Goal: Task Accomplishment & Management: Manage account settings

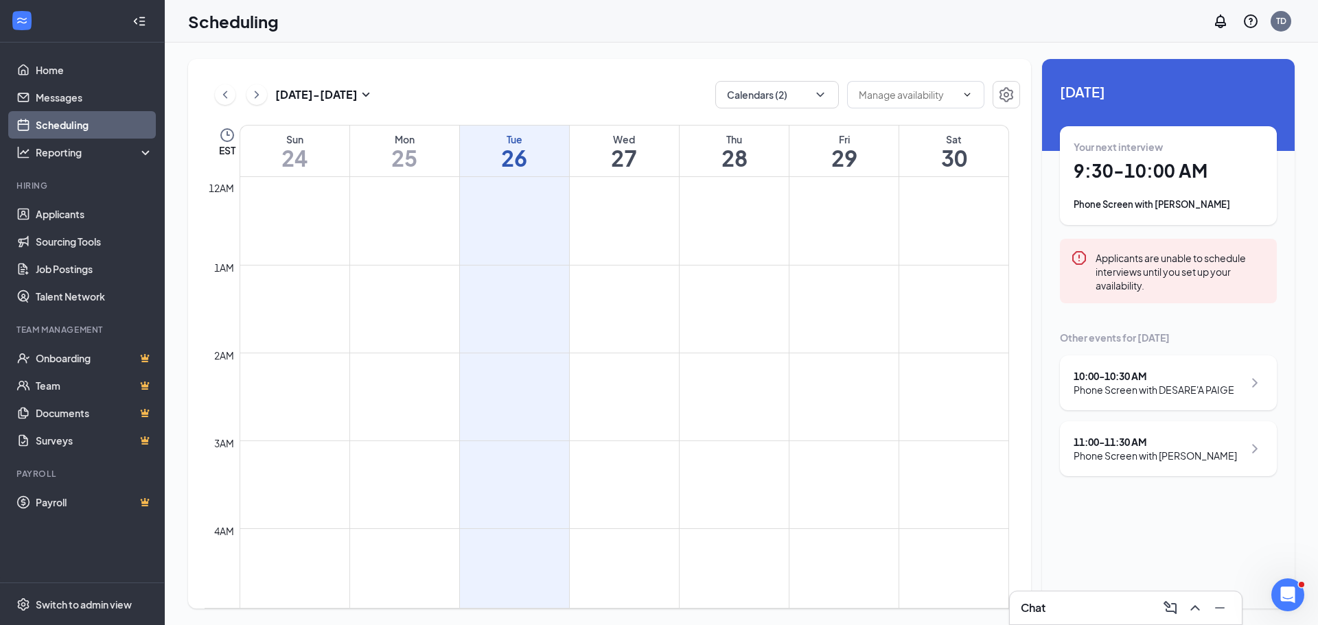
scroll to position [675, 0]
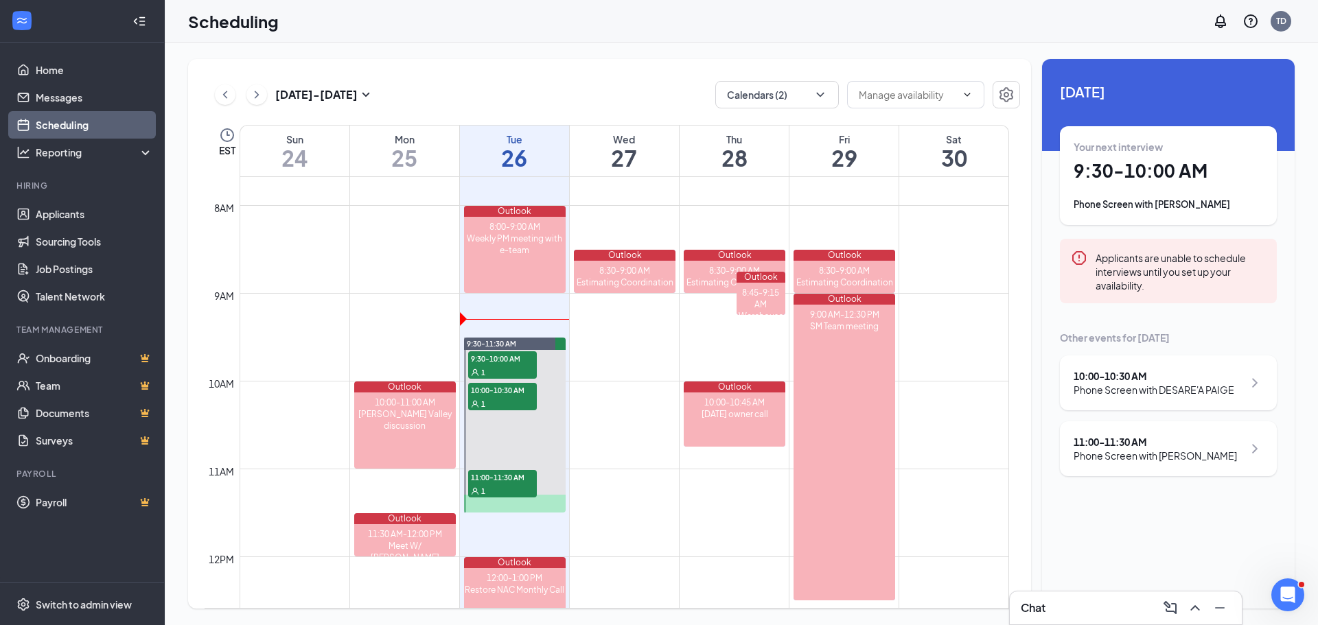
drag, startPoint x: 1091, startPoint y: 457, endPoint x: 1077, endPoint y: 450, distance: 16.3
click at [1091, 457] on div "Phone Screen with [PERSON_NAME]" at bounding box center [1154, 456] width 163 height 14
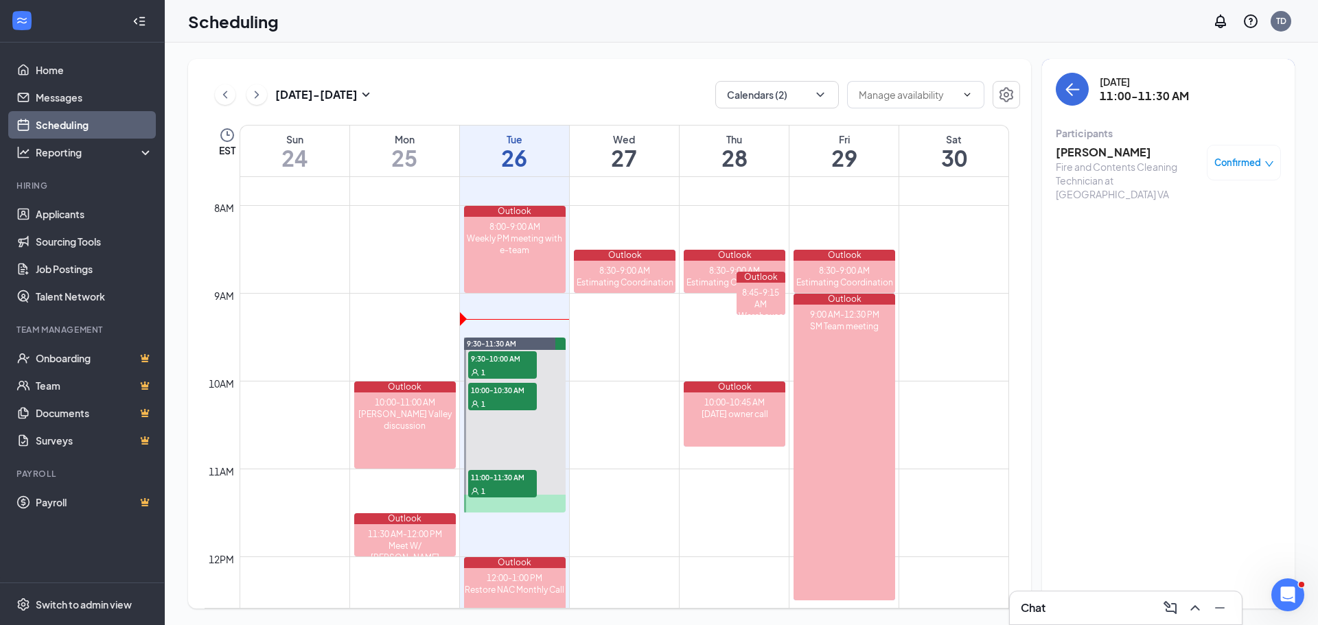
click at [1097, 154] on h3 "[PERSON_NAME]" at bounding box center [1128, 152] width 144 height 15
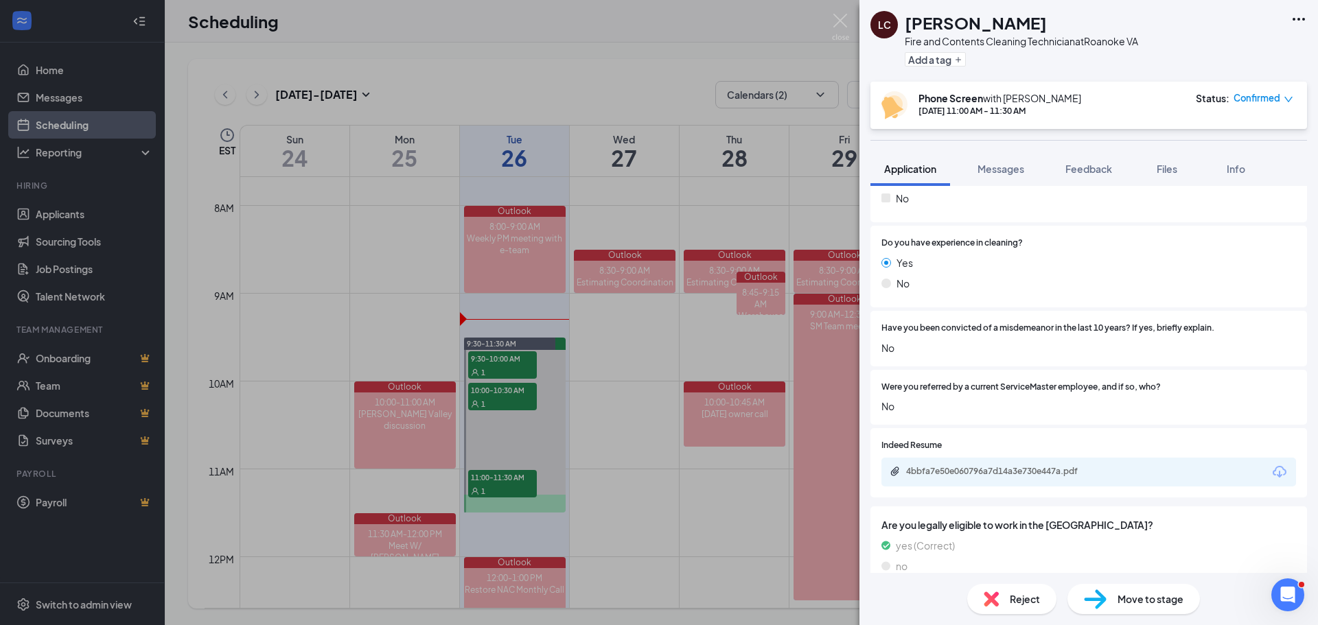
scroll to position [412, 0]
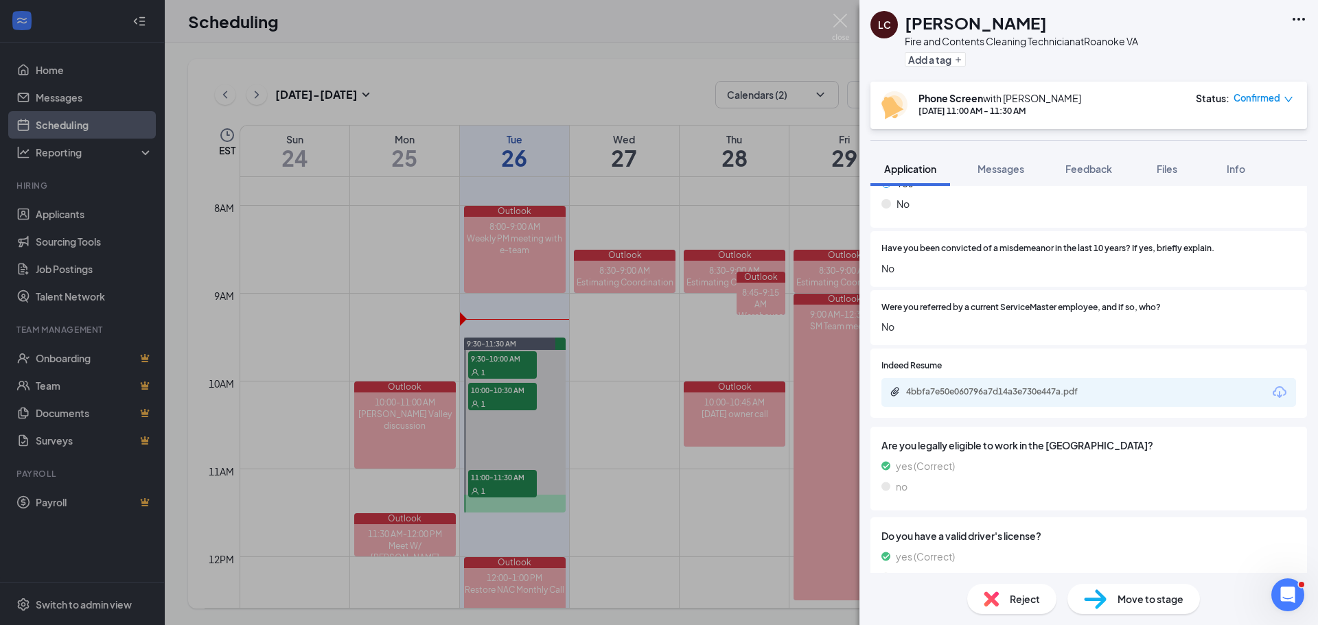
click at [1271, 389] on icon "Download" at bounding box center [1279, 392] width 16 height 16
click at [840, 12] on div "LC [PERSON_NAME] Fire and Contents Cleaning Technician at [GEOGRAPHIC_DATA] Add…" at bounding box center [659, 312] width 1318 height 625
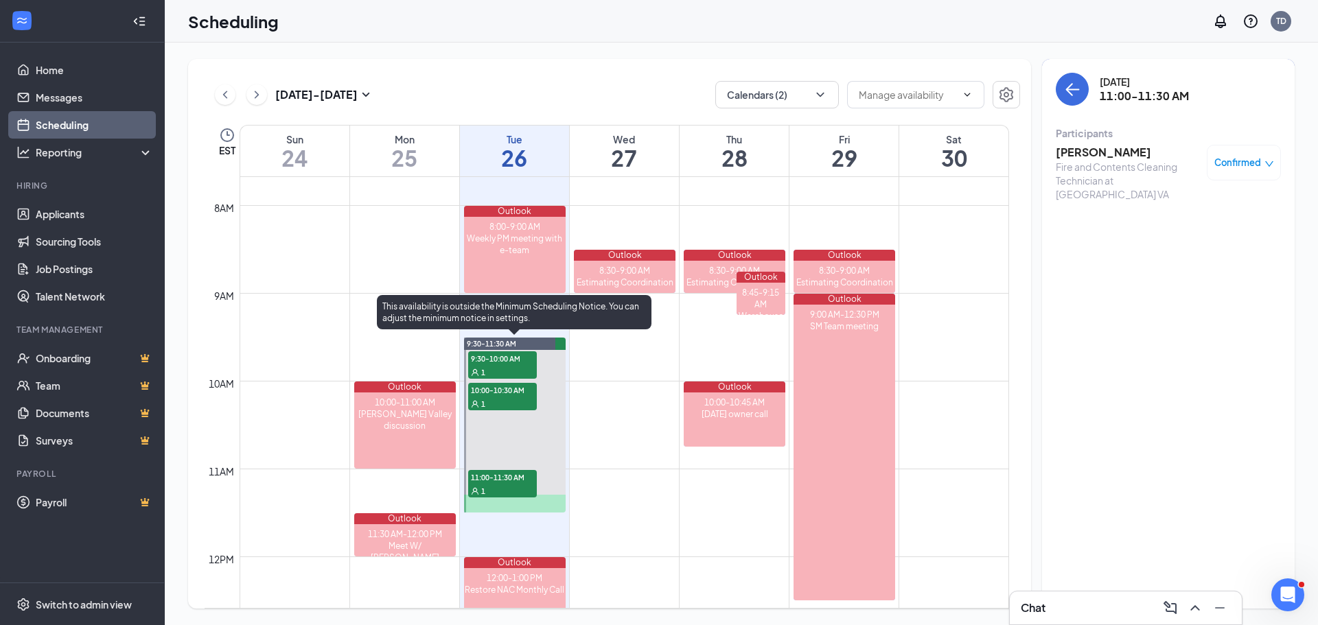
click at [480, 394] on span "10:00-10:30 AM" at bounding box center [502, 390] width 69 height 14
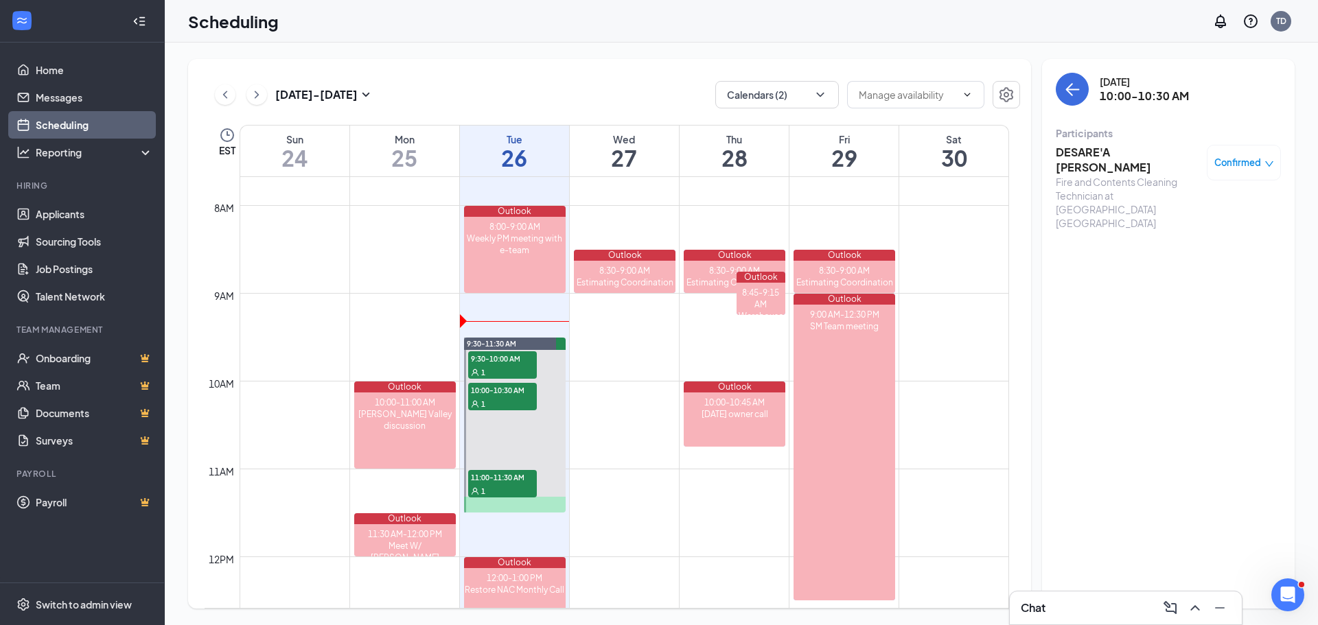
click at [1074, 148] on h3 "DESARE'A [PERSON_NAME]" at bounding box center [1128, 160] width 144 height 30
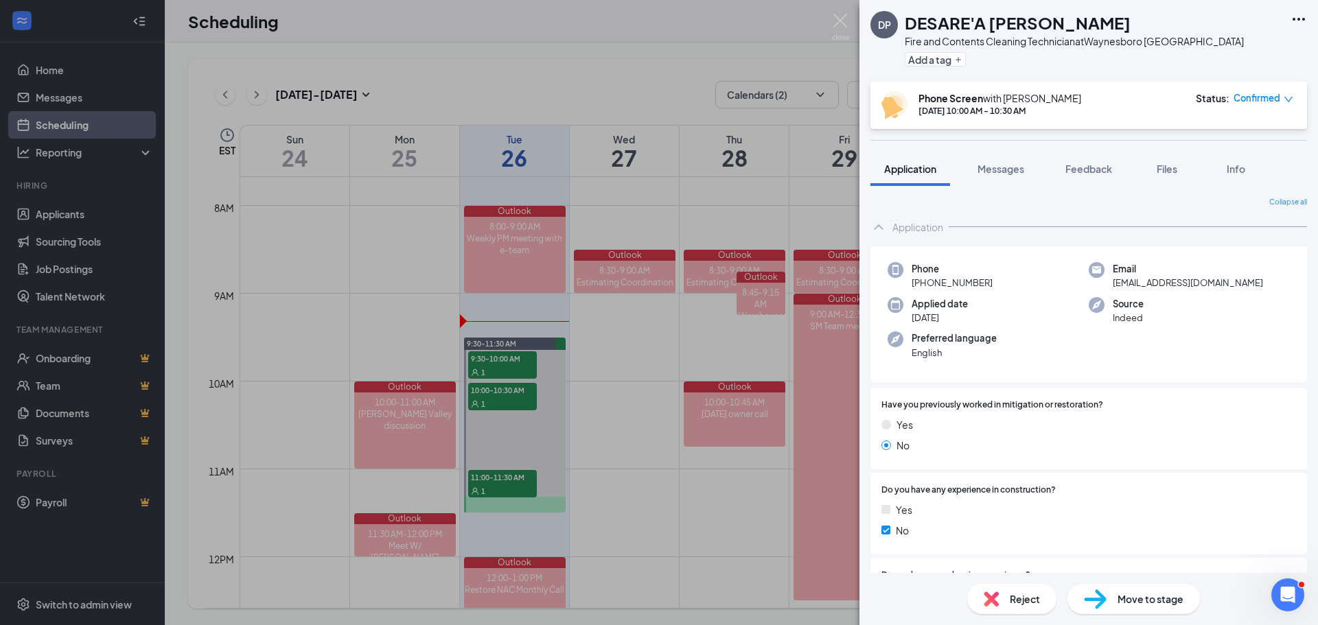
scroll to position [343, 0]
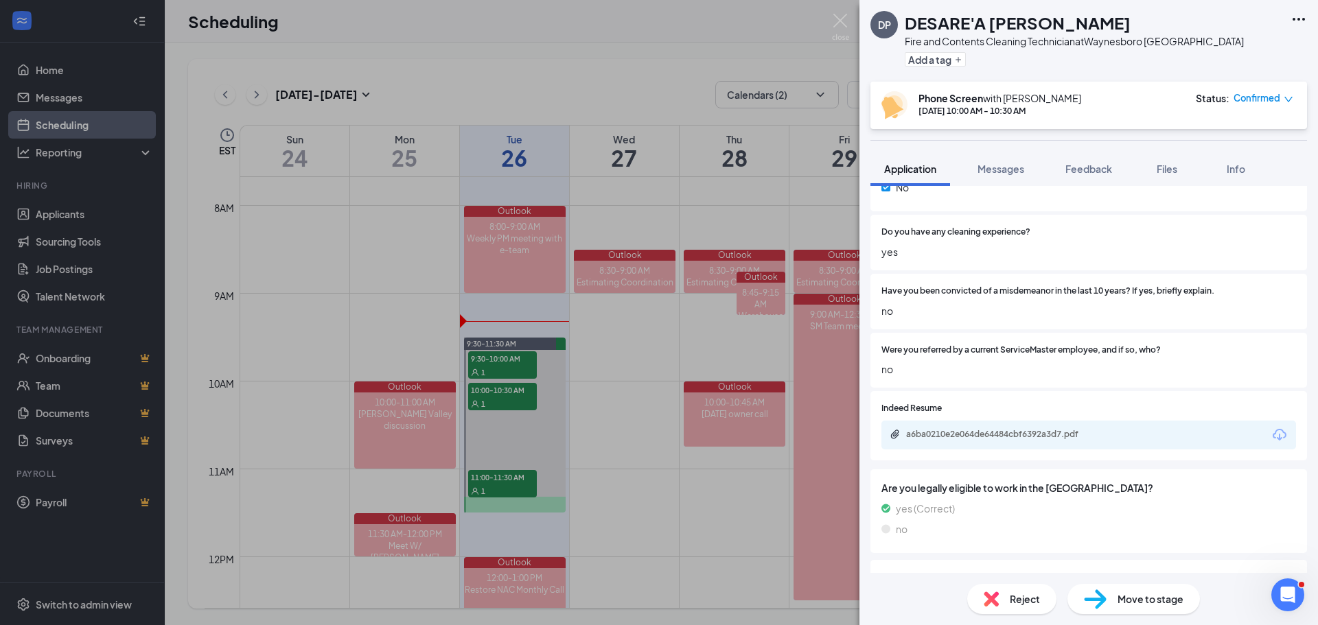
click at [1272, 437] on icon "Download" at bounding box center [1279, 435] width 14 height 12
click at [841, 16] on img at bounding box center [840, 27] width 17 height 27
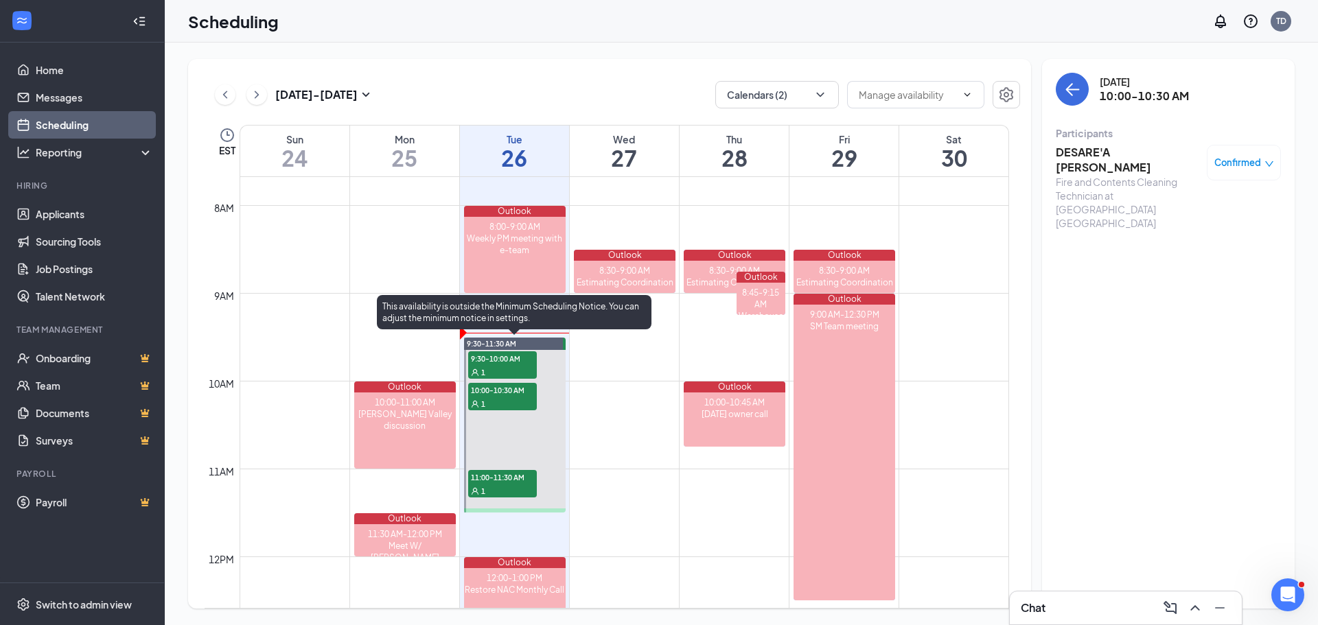
click at [503, 367] on div "1" at bounding box center [502, 372] width 69 height 14
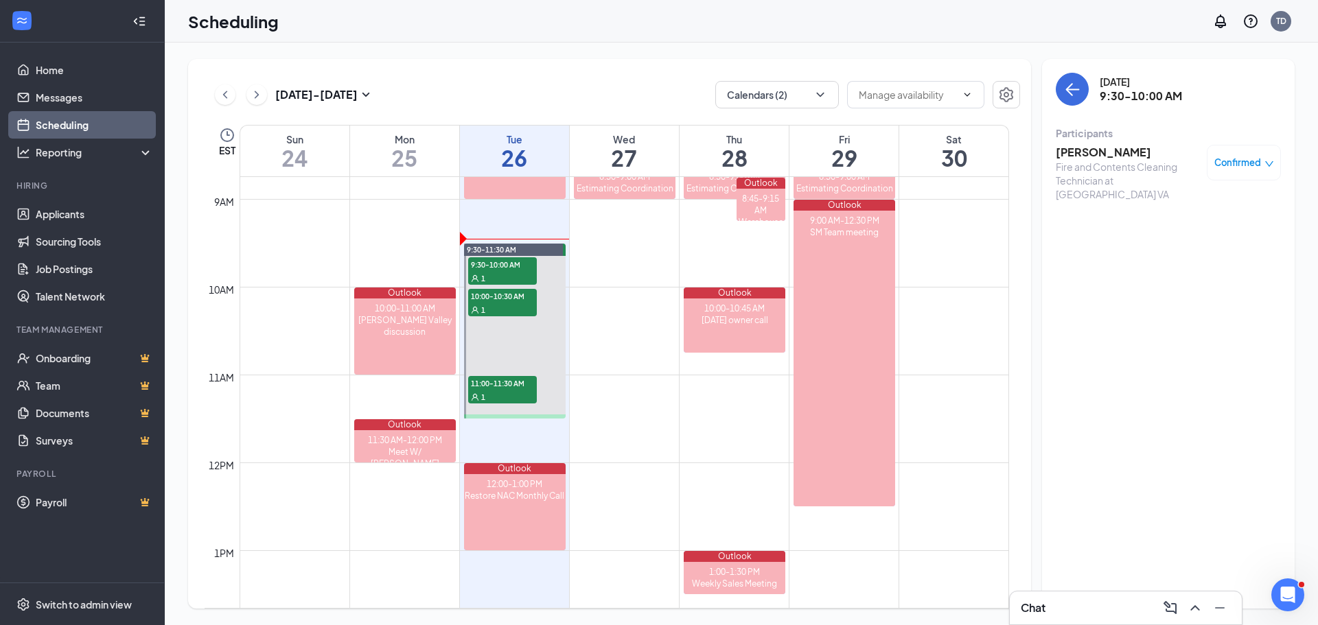
scroll to position [606, 0]
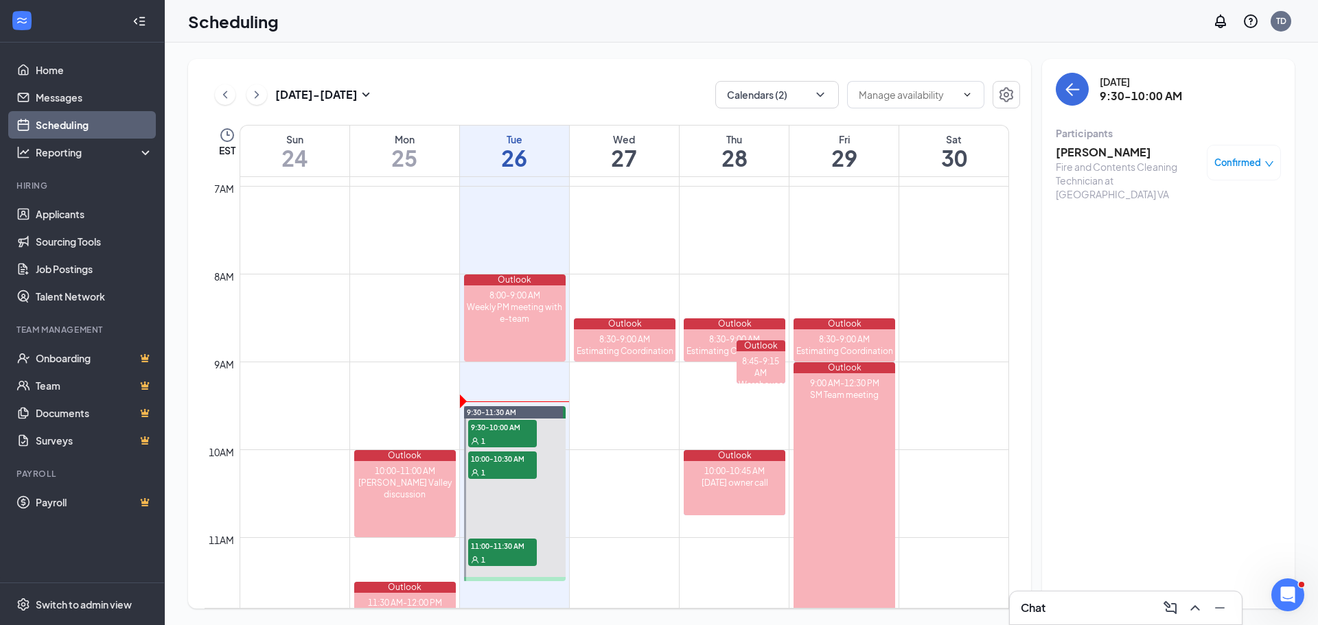
click at [1123, 149] on h3 "[PERSON_NAME]" at bounding box center [1128, 152] width 144 height 15
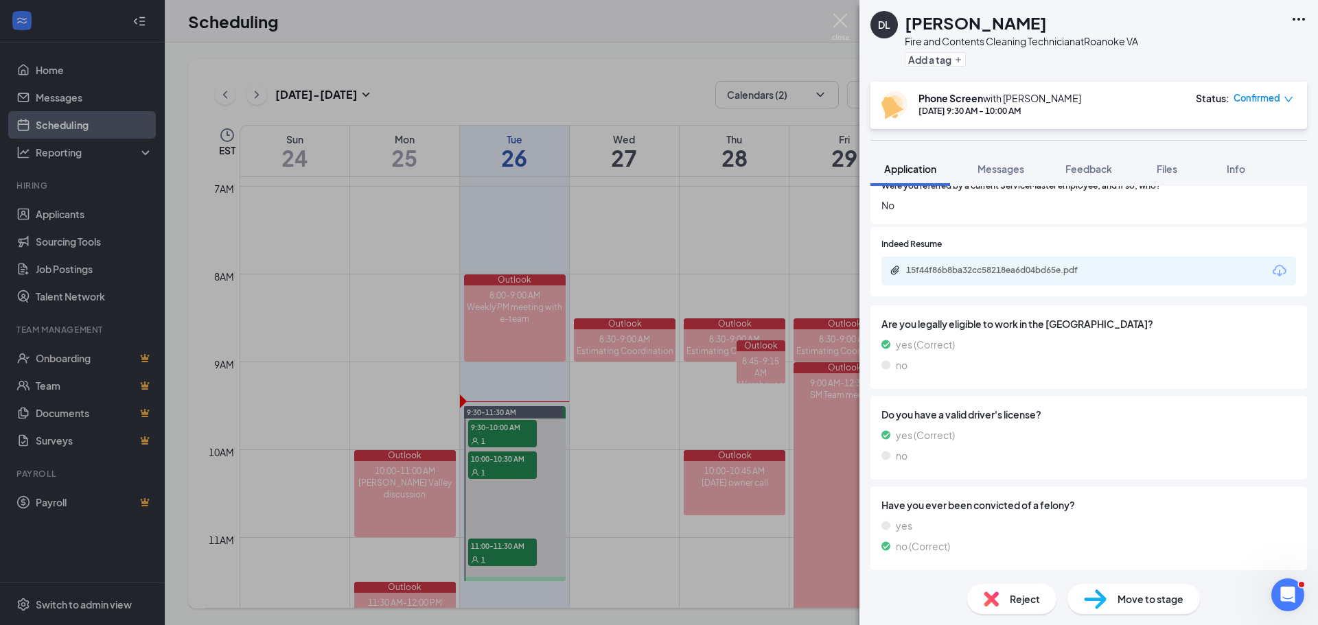
scroll to position [534, 0]
click at [1271, 270] on icon "Download" at bounding box center [1279, 270] width 16 height 16
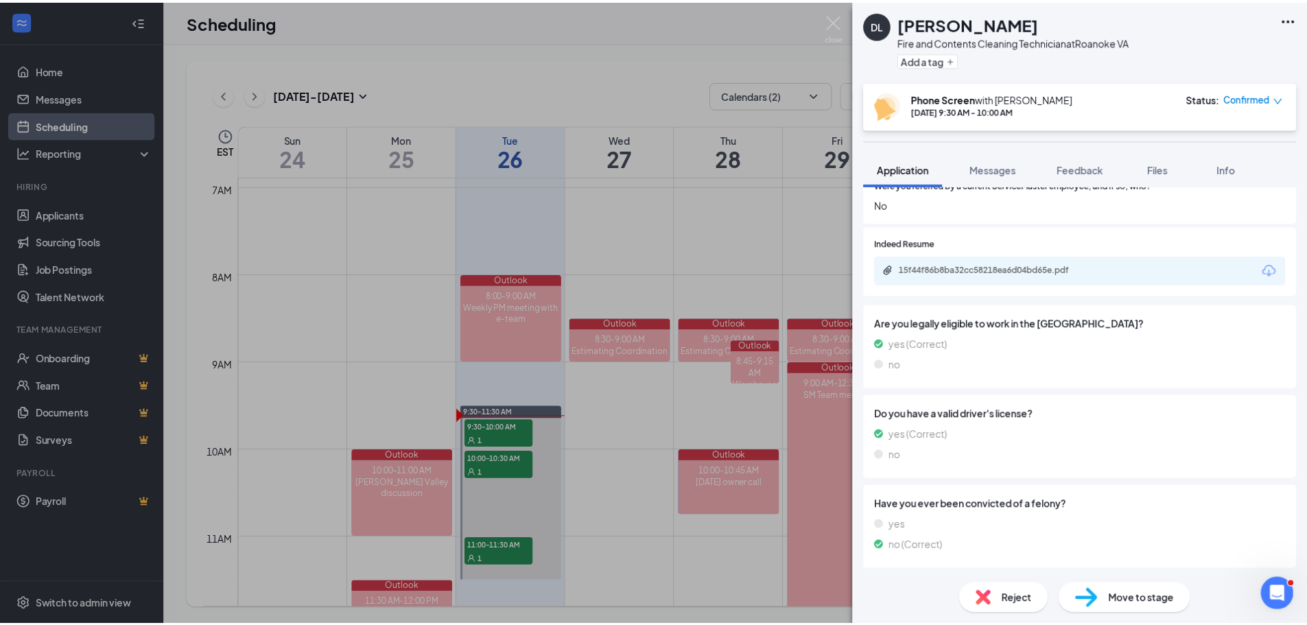
scroll to position [529, 0]
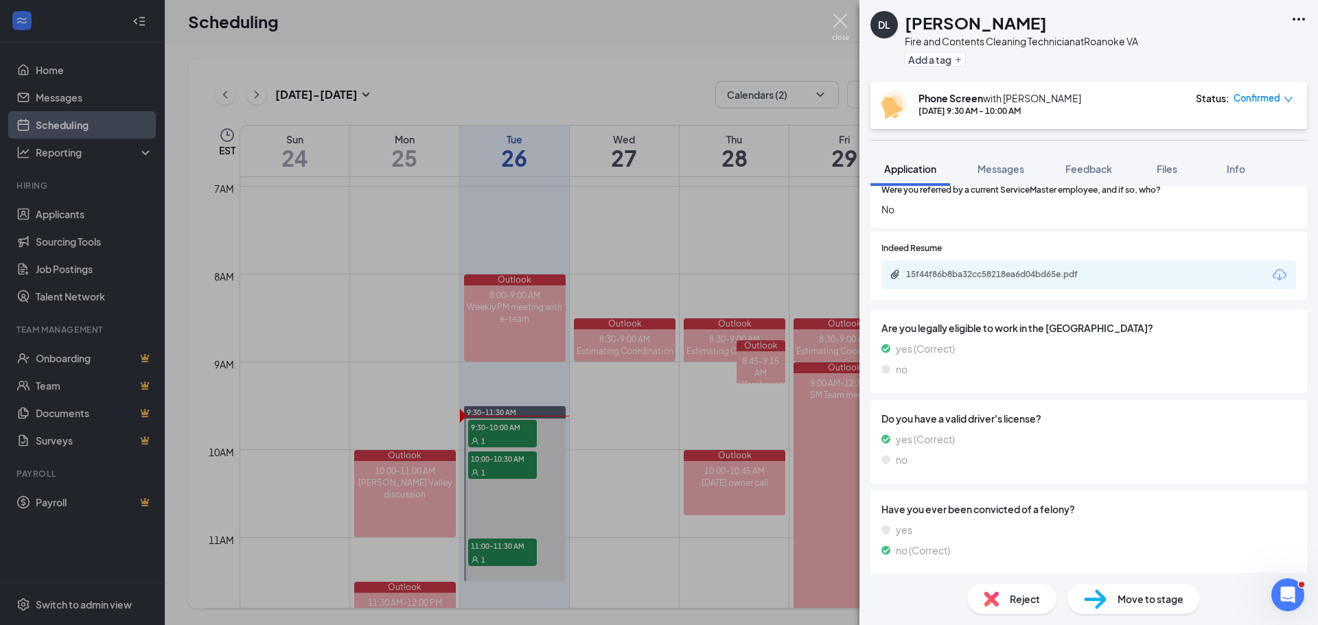
click at [843, 23] on img at bounding box center [840, 27] width 17 height 27
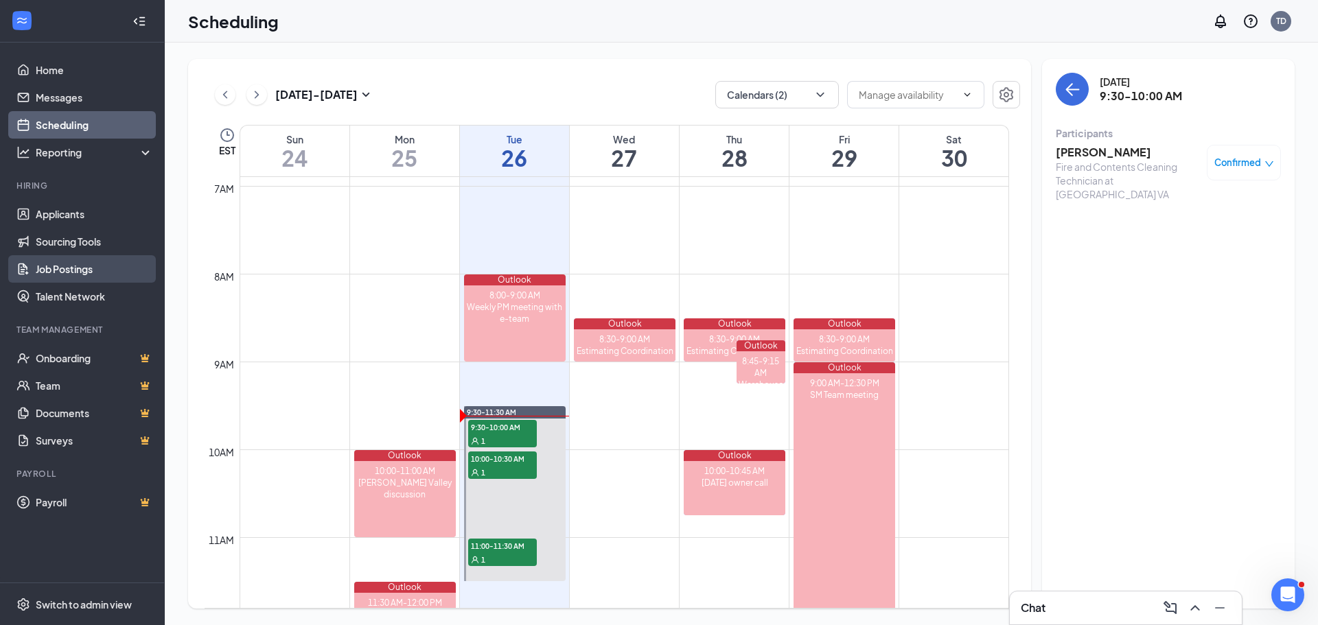
click at [87, 268] on link "Job Postings" at bounding box center [94, 268] width 117 height 27
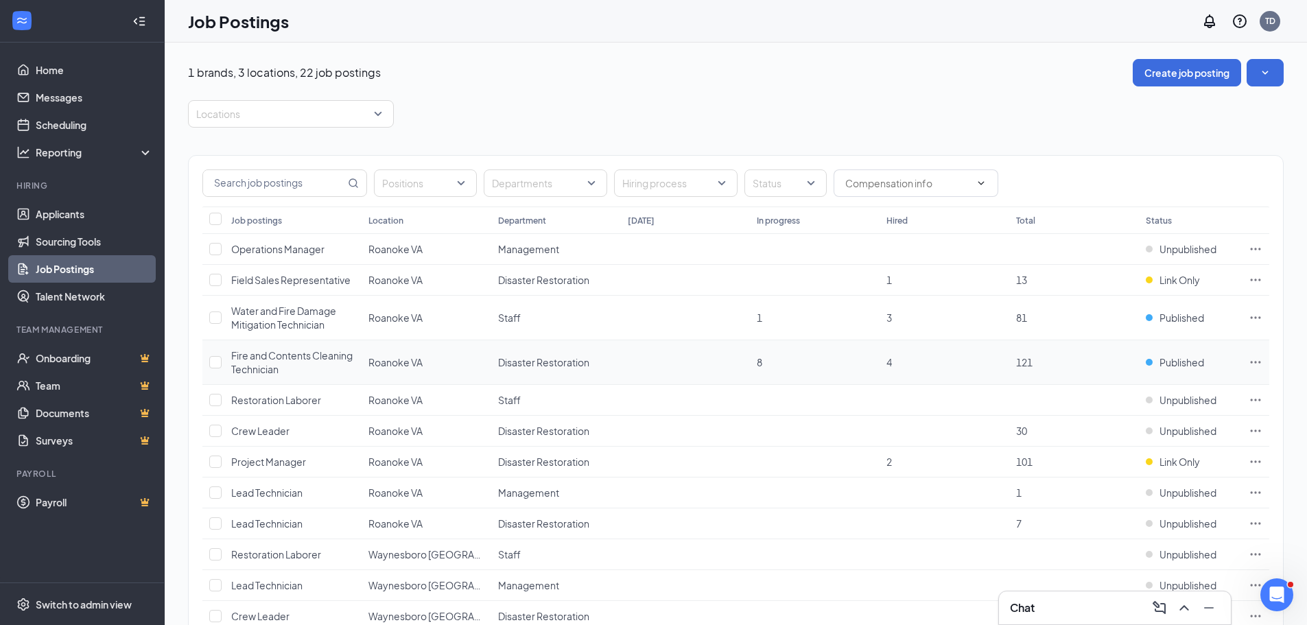
click at [1246, 364] on td at bounding box center [1255, 362] width 27 height 45
click at [1255, 362] on icon "Ellipses" at bounding box center [1256, 362] width 10 height 2
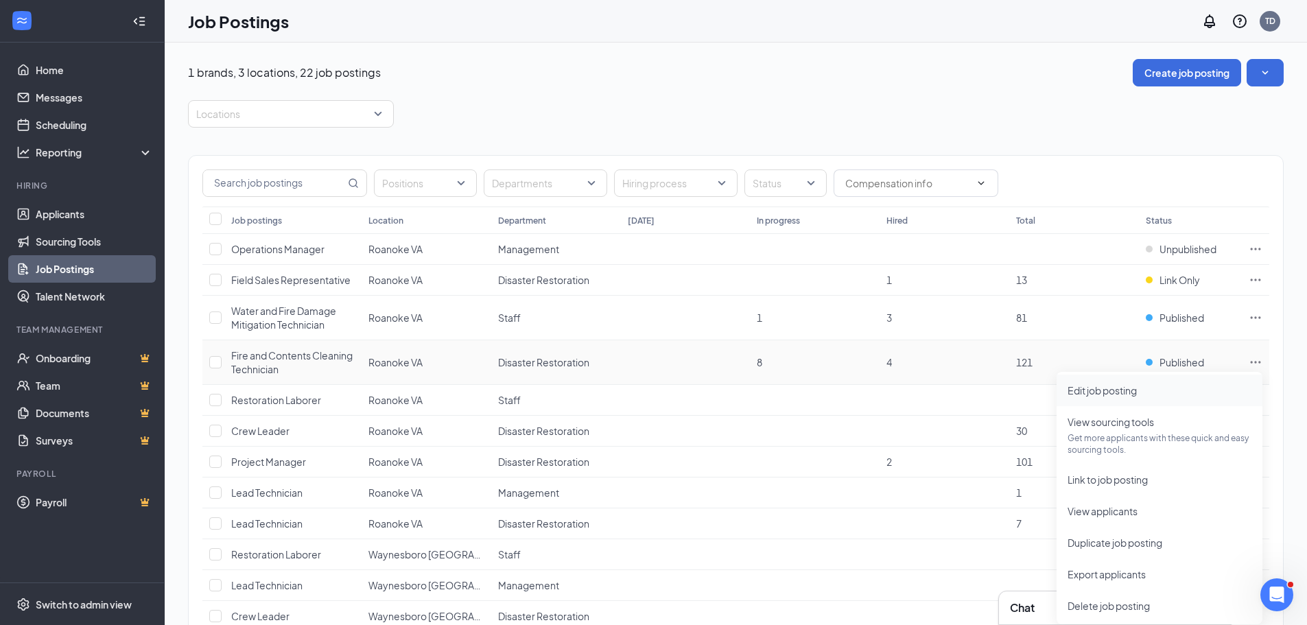
click at [1170, 395] on span "Edit job posting" at bounding box center [1160, 390] width 184 height 15
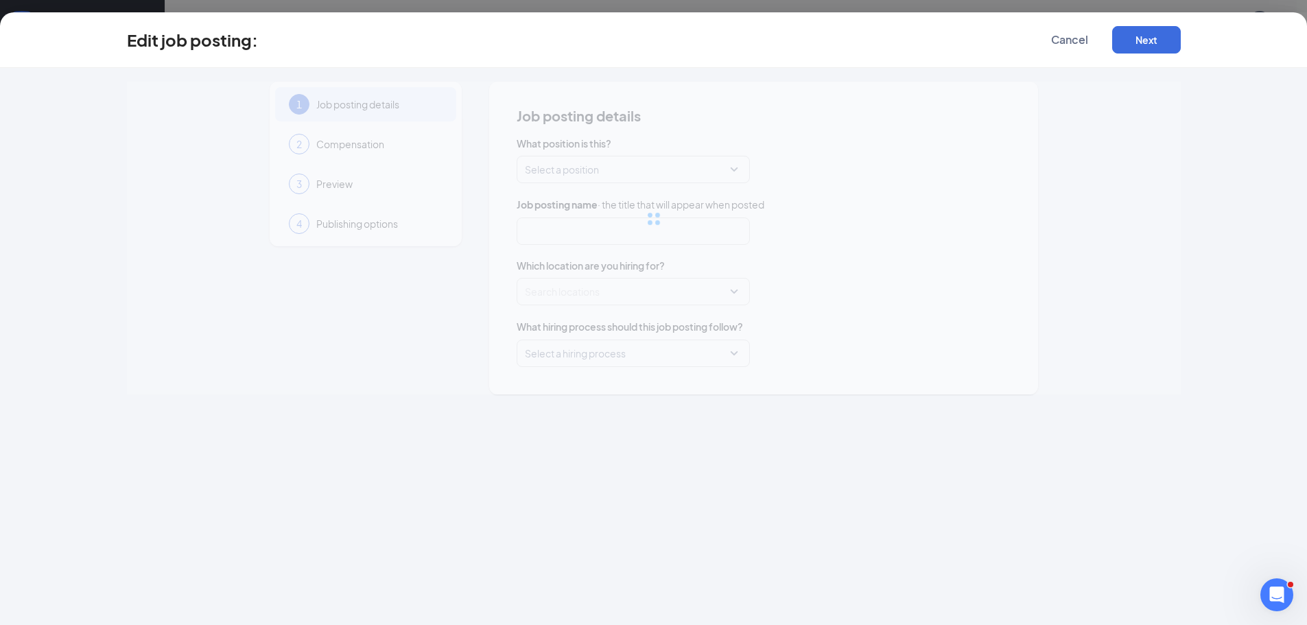
type input "Fire and Contents Cleaning Technician"
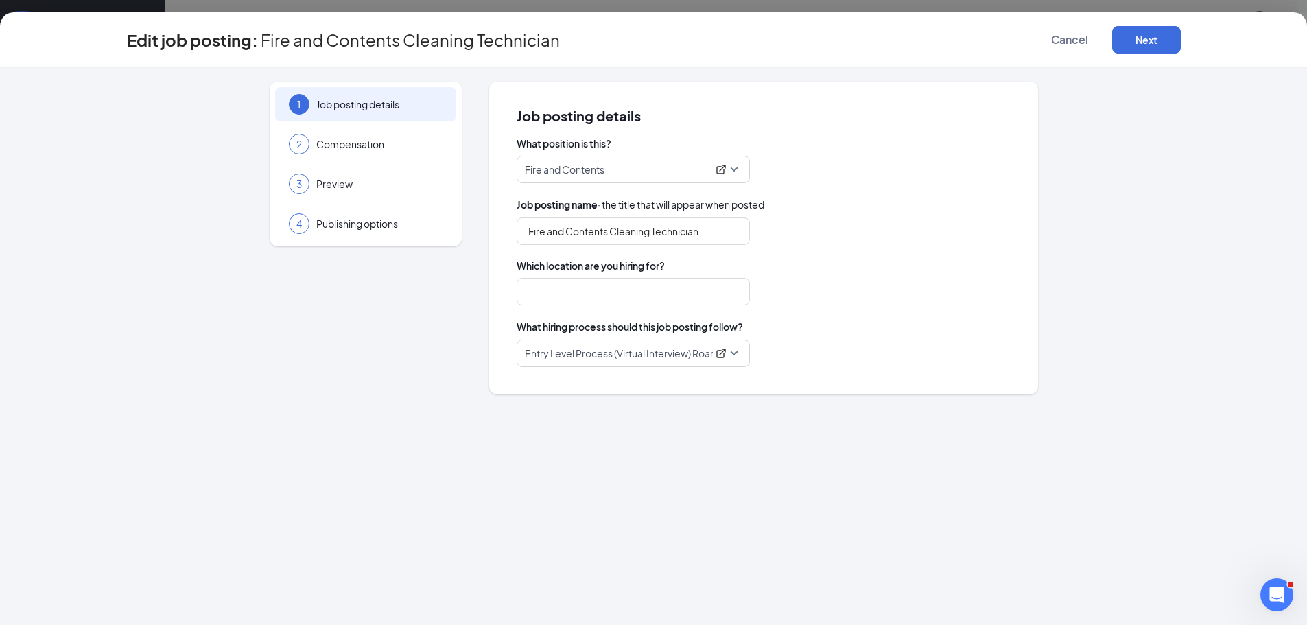
type input "Roanoke VA"
click at [356, 186] on span "Preview" at bounding box center [379, 184] width 126 height 14
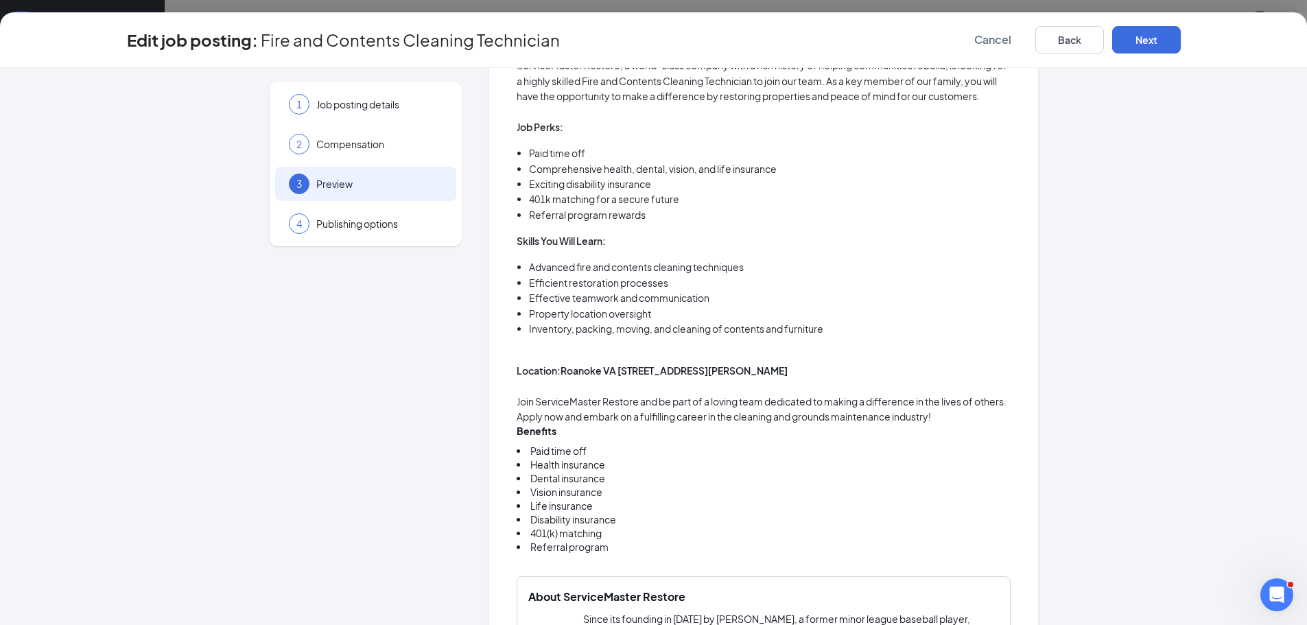
scroll to position [343, 0]
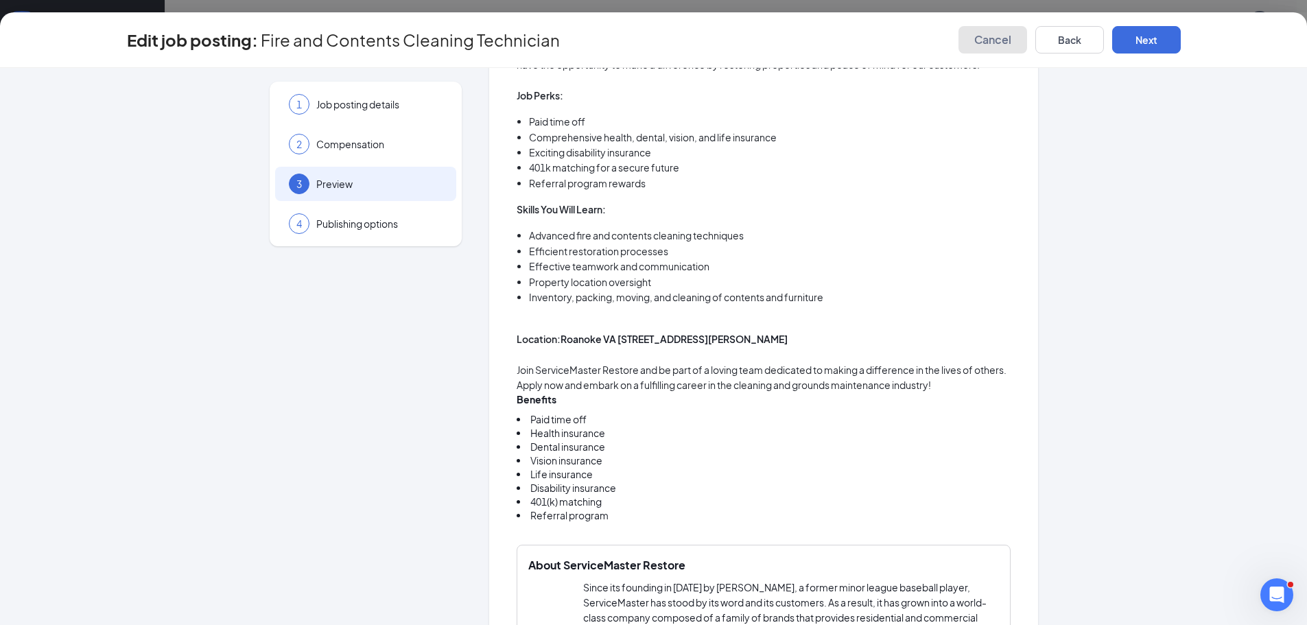
click at [998, 40] on span "Cancel" at bounding box center [993, 40] width 37 height 14
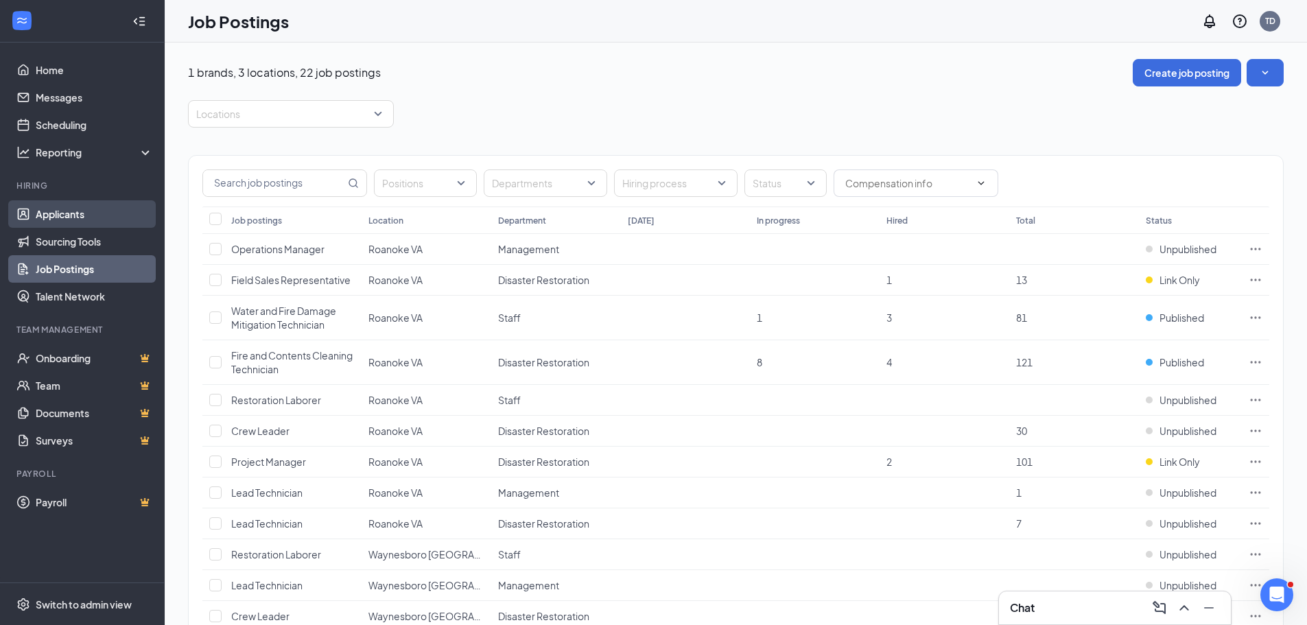
click at [71, 209] on link "Applicants" at bounding box center [94, 213] width 117 height 27
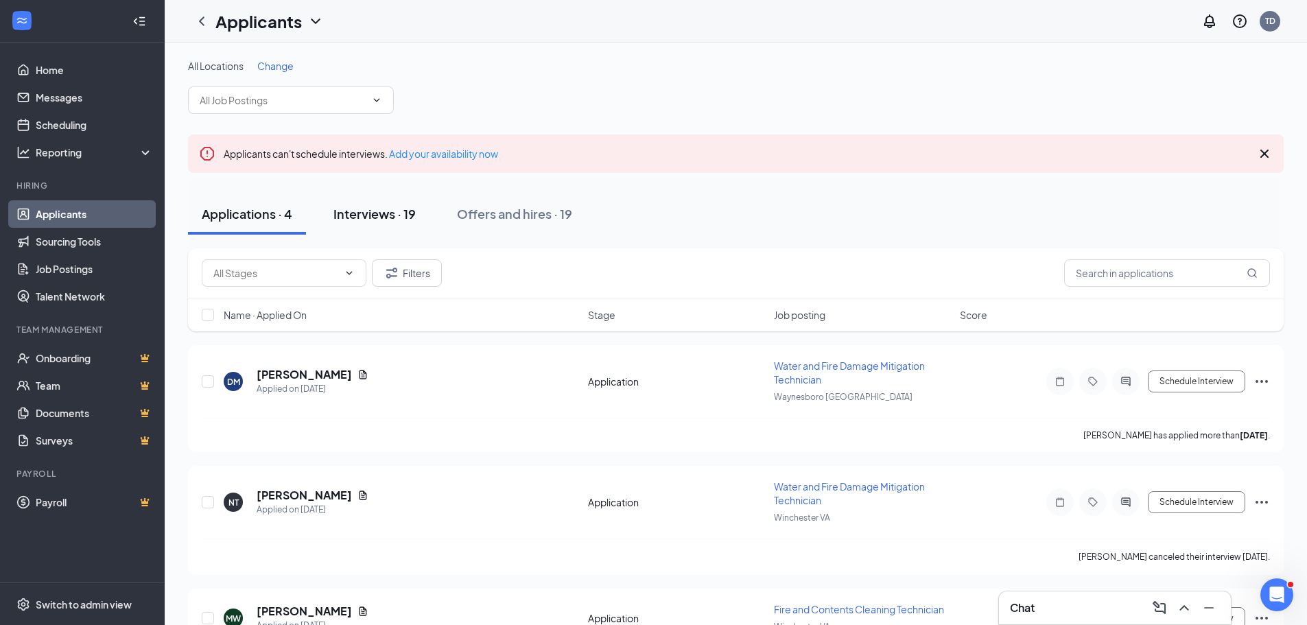
click at [391, 209] on div "Interviews · 19" at bounding box center [375, 213] width 82 height 17
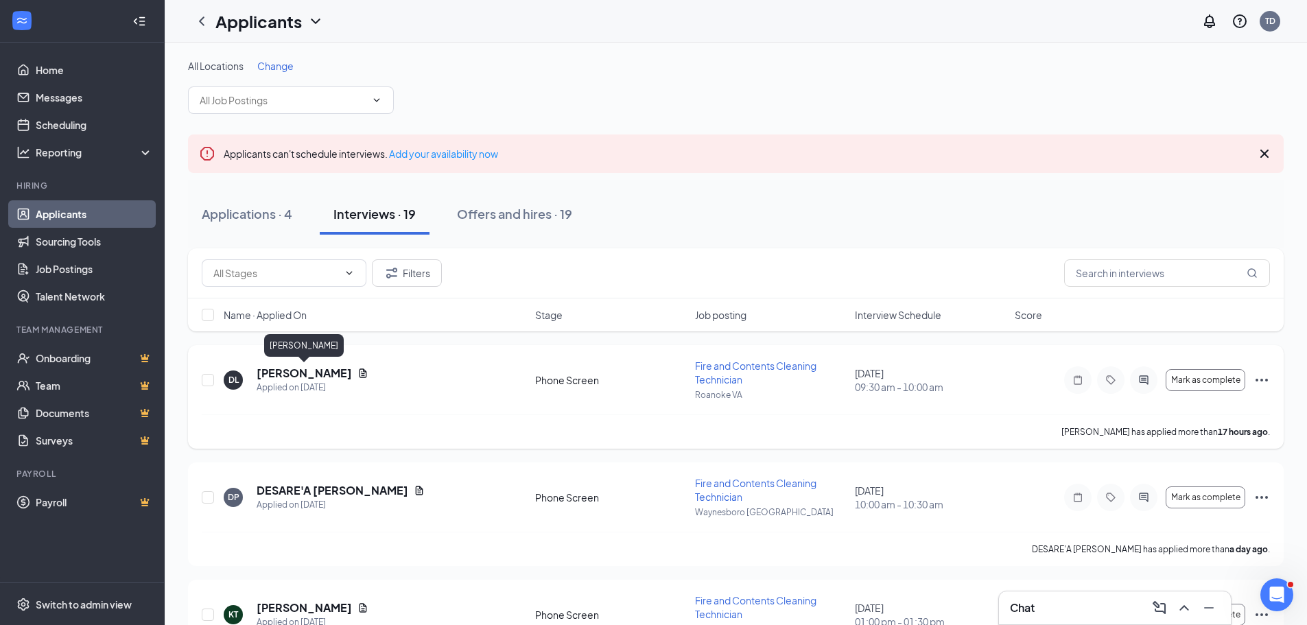
click at [326, 374] on h5 "[PERSON_NAME]" at bounding box center [304, 373] width 95 height 15
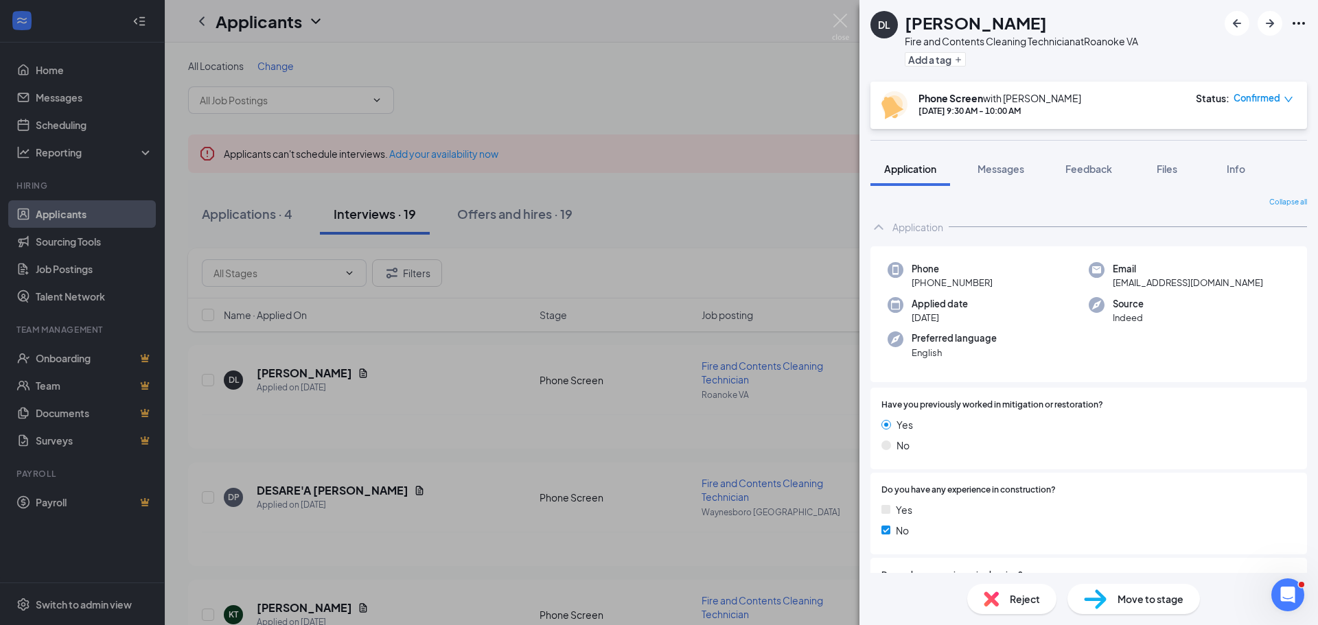
click at [1010, 605] on span "Reject" at bounding box center [1025, 599] width 30 height 15
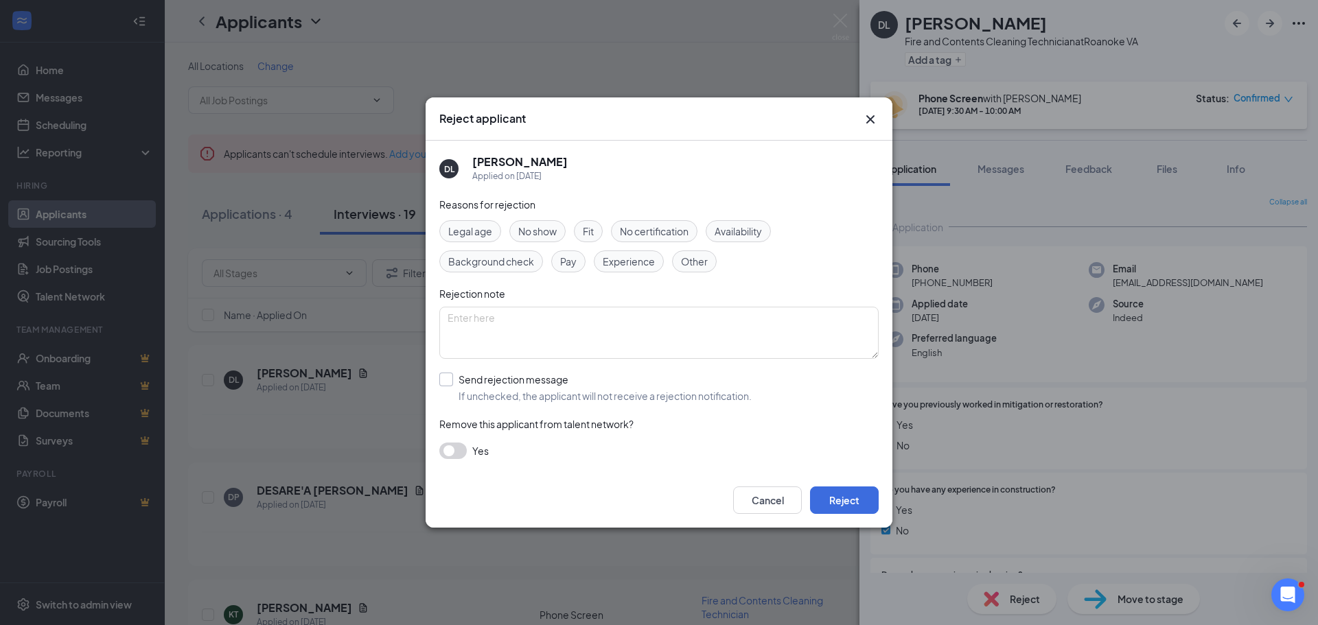
click at [445, 375] on input "Send rejection message If unchecked, the applicant will not receive a rejection…" at bounding box center [595, 388] width 312 height 30
checkbox input "true"
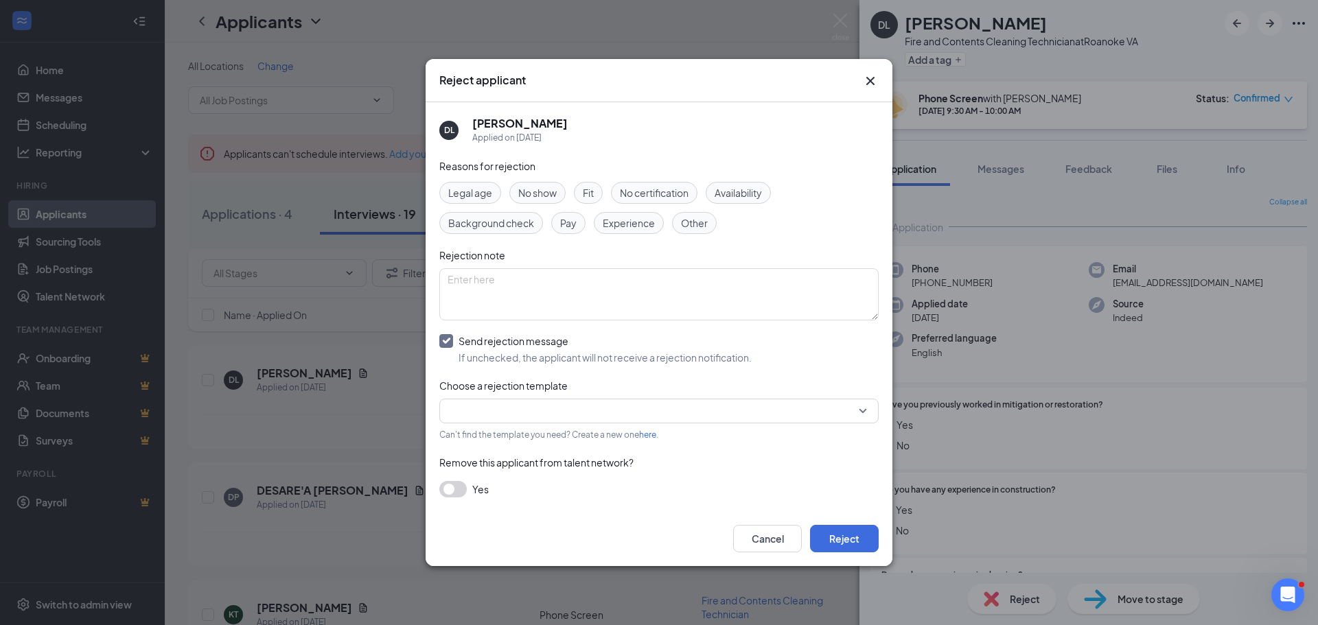
click at [463, 408] on input "search" at bounding box center [653, 410] width 413 height 23
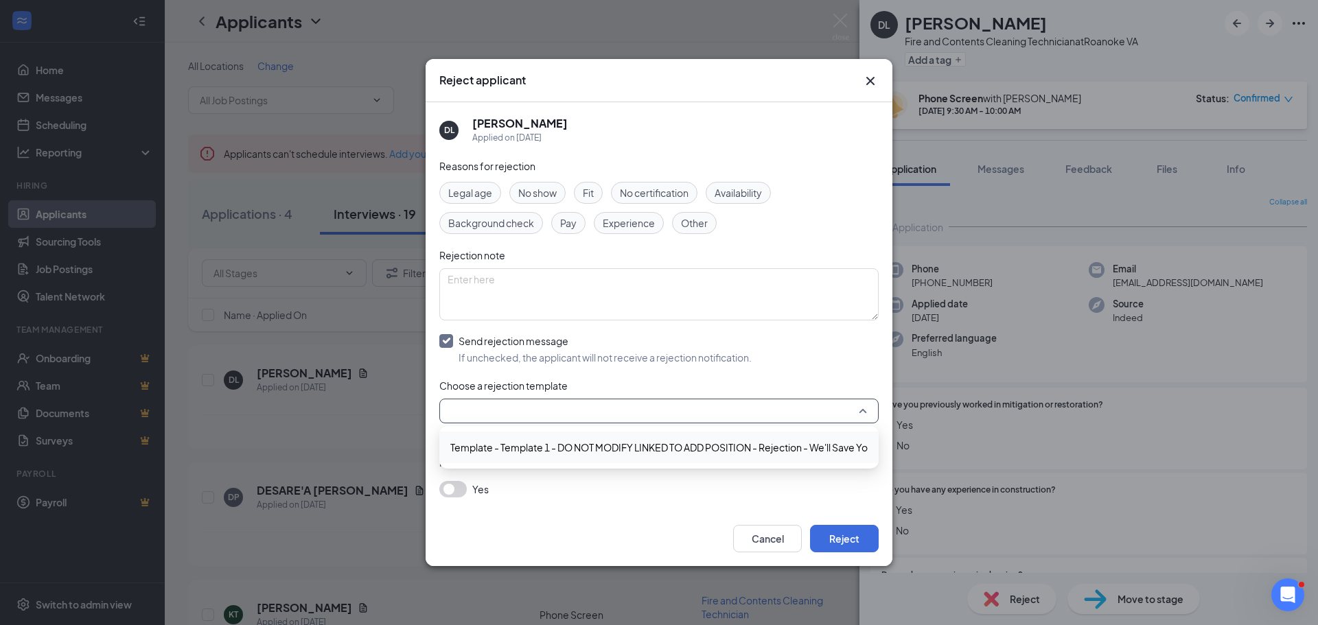
click at [550, 444] on span "Template - Template 1 - DO NOT MODIFY LINKED TO ADD POSITION - Rejection - We'l…" at bounding box center [689, 447] width 478 height 15
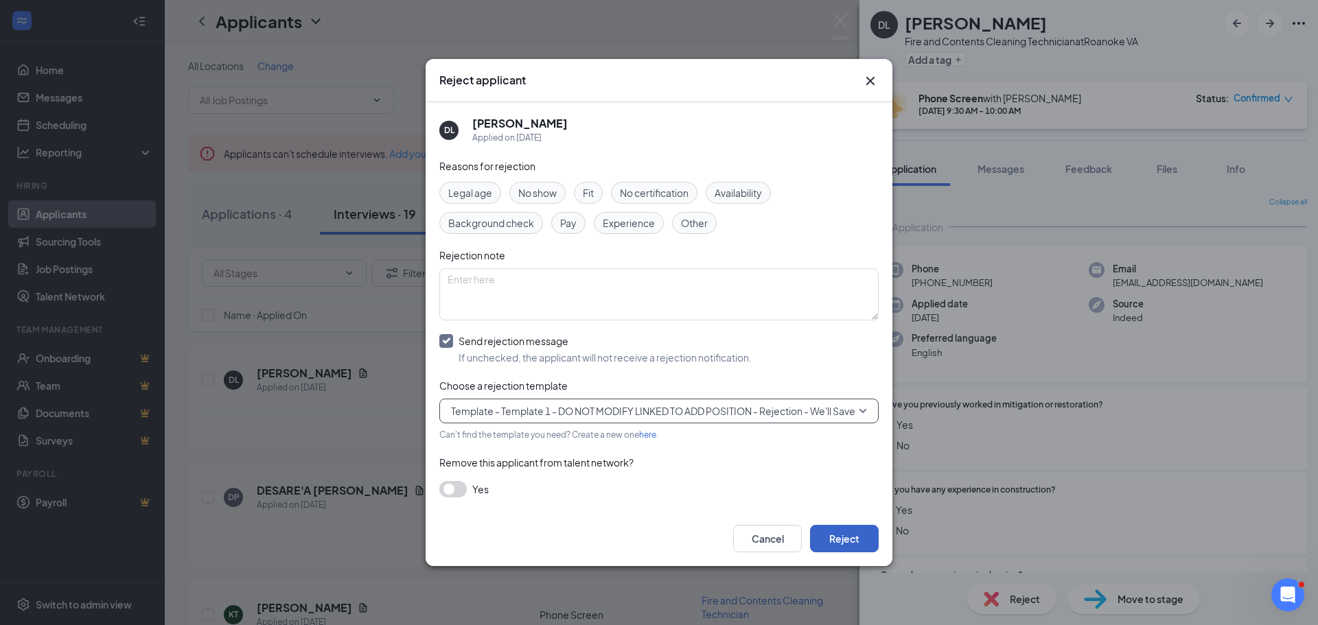
click at [847, 545] on button "Reject" at bounding box center [844, 538] width 69 height 27
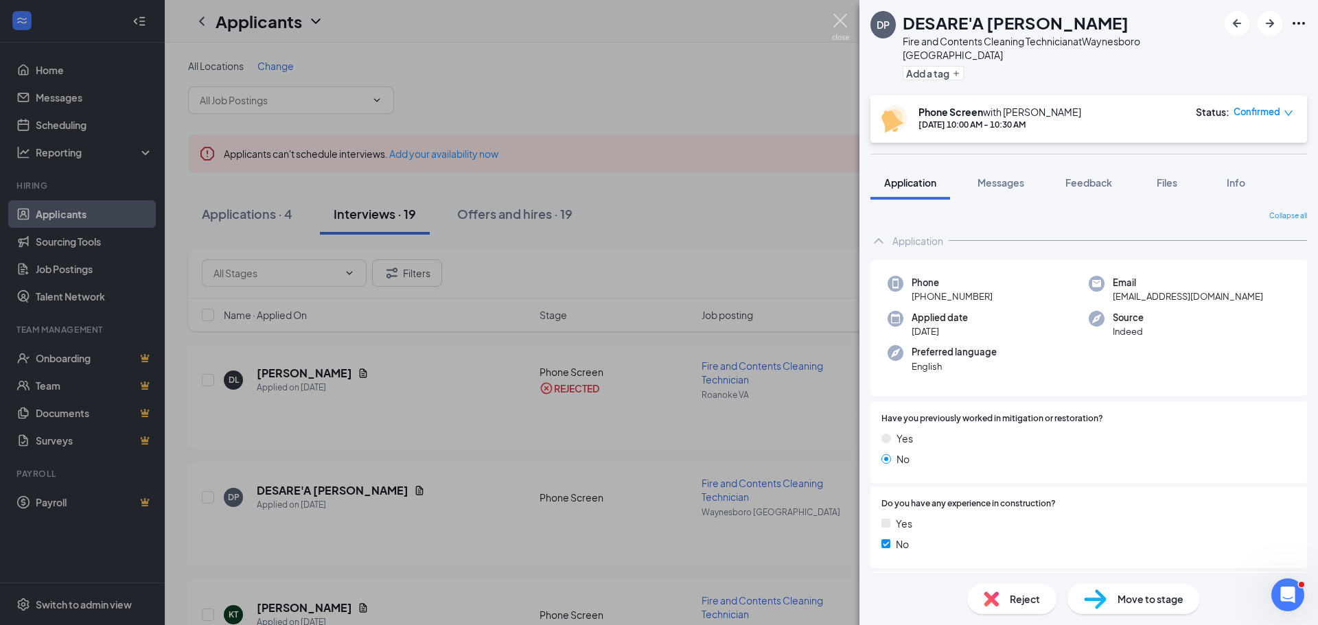
click at [841, 20] on img at bounding box center [840, 27] width 17 height 27
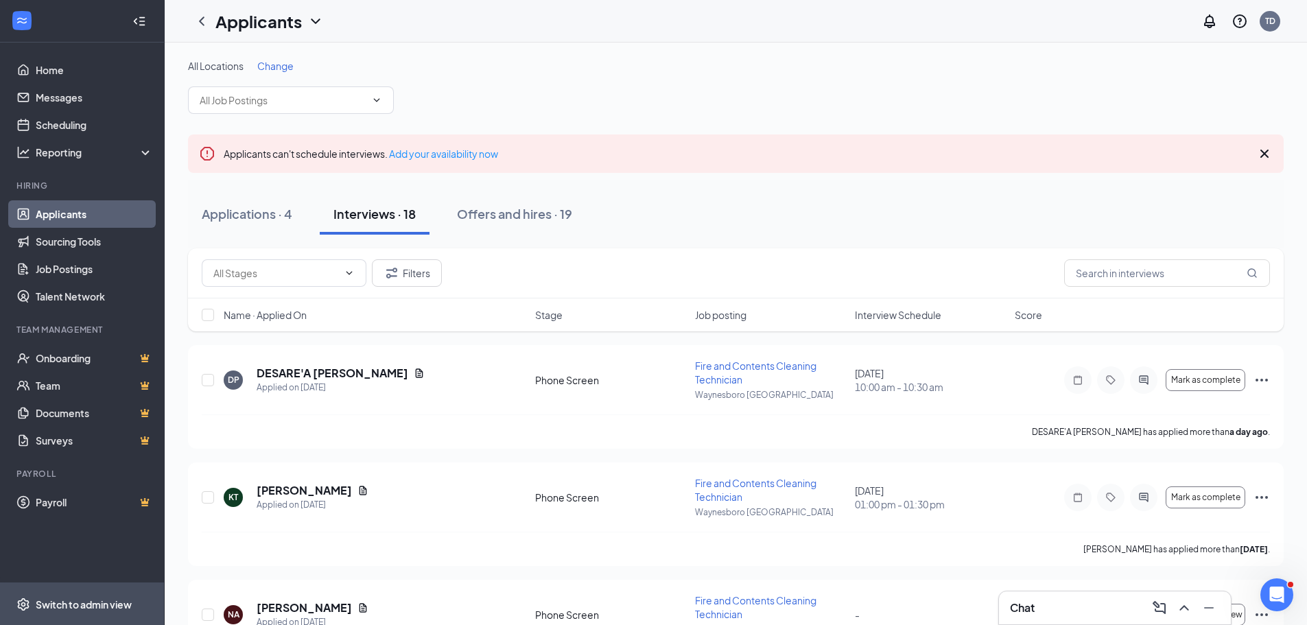
click at [84, 598] on div "Switch to admin view" at bounding box center [84, 605] width 96 height 14
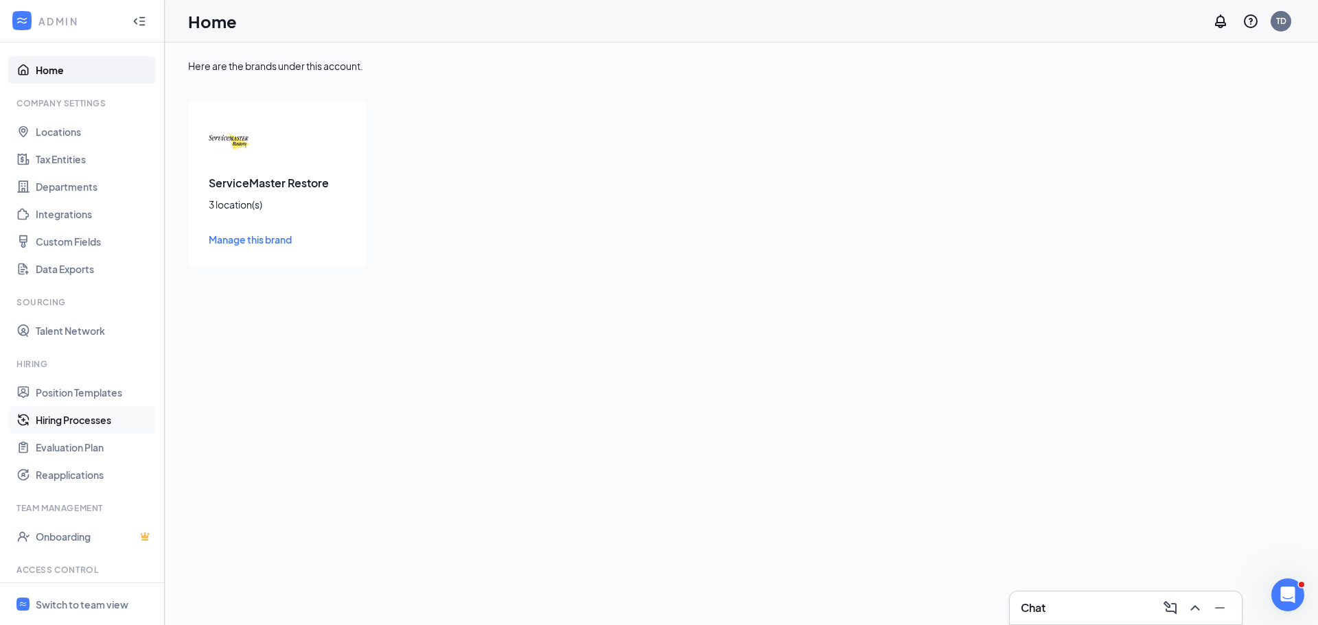
click at [80, 420] on link "Hiring Processes" at bounding box center [94, 419] width 117 height 27
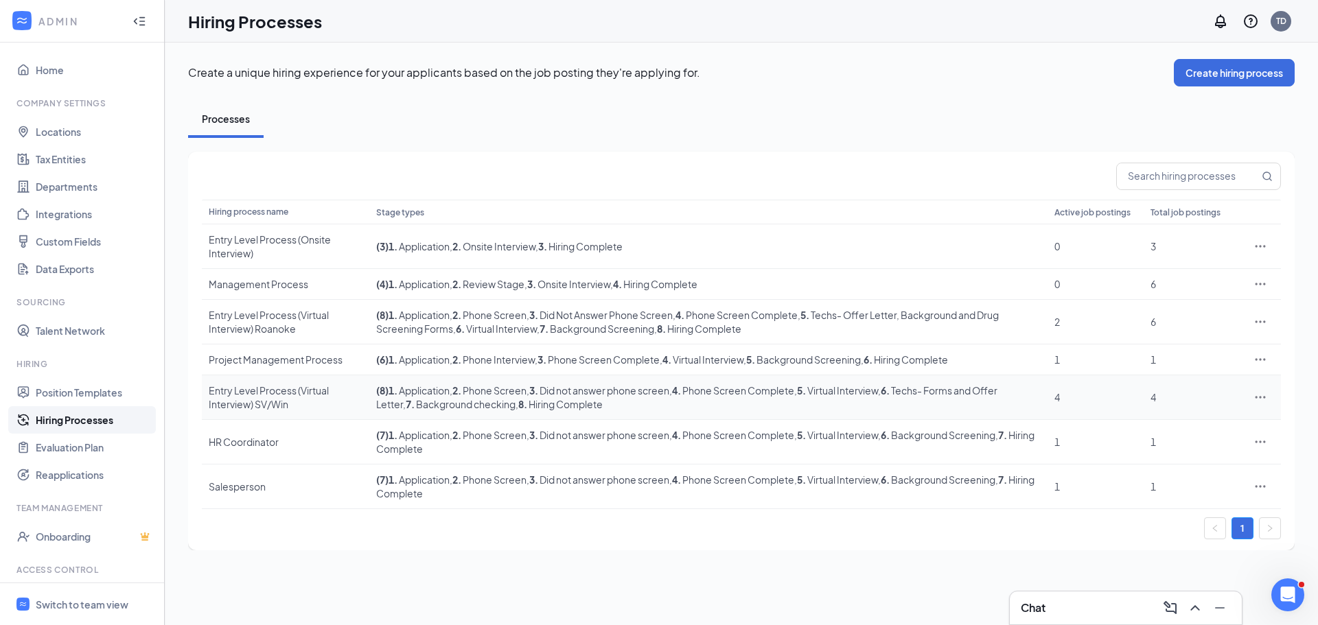
click at [1254, 399] on icon "Ellipses" at bounding box center [1260, 398] width 14 height 14
click at [1186, 417] on li "Edit" at bounding box center [1197, 426] width 140 height 32
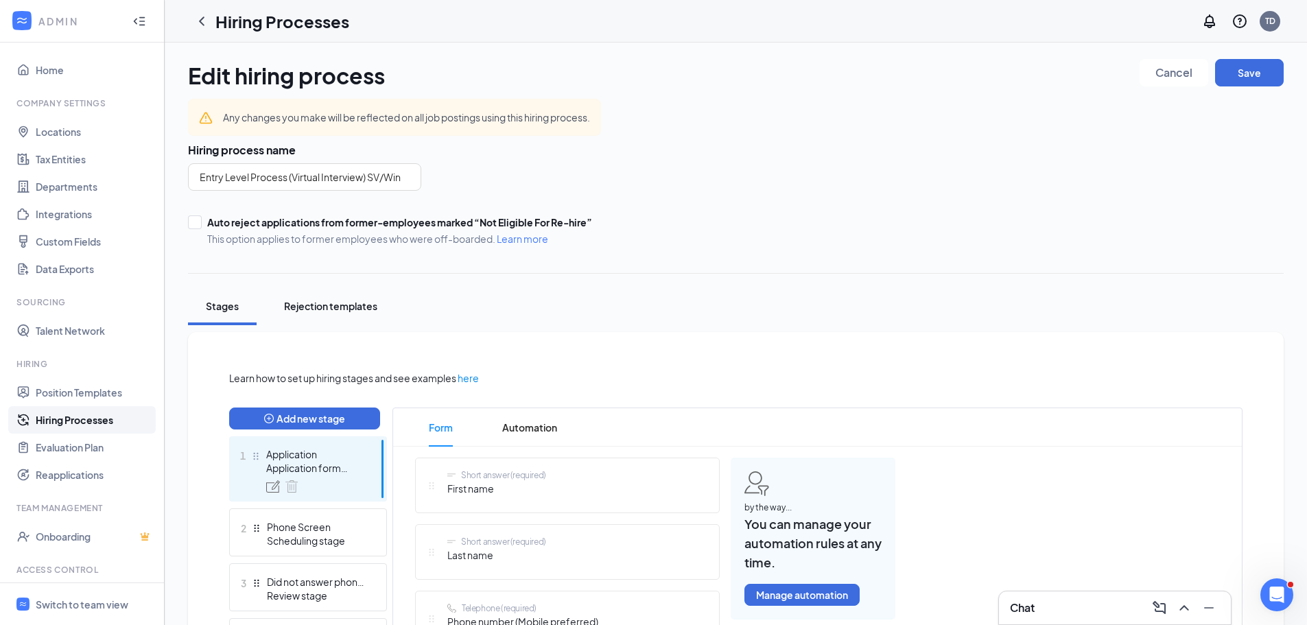
click at [347, 307] on div "Rejection templates" at bounding box center [330, 306] width 93 height 14
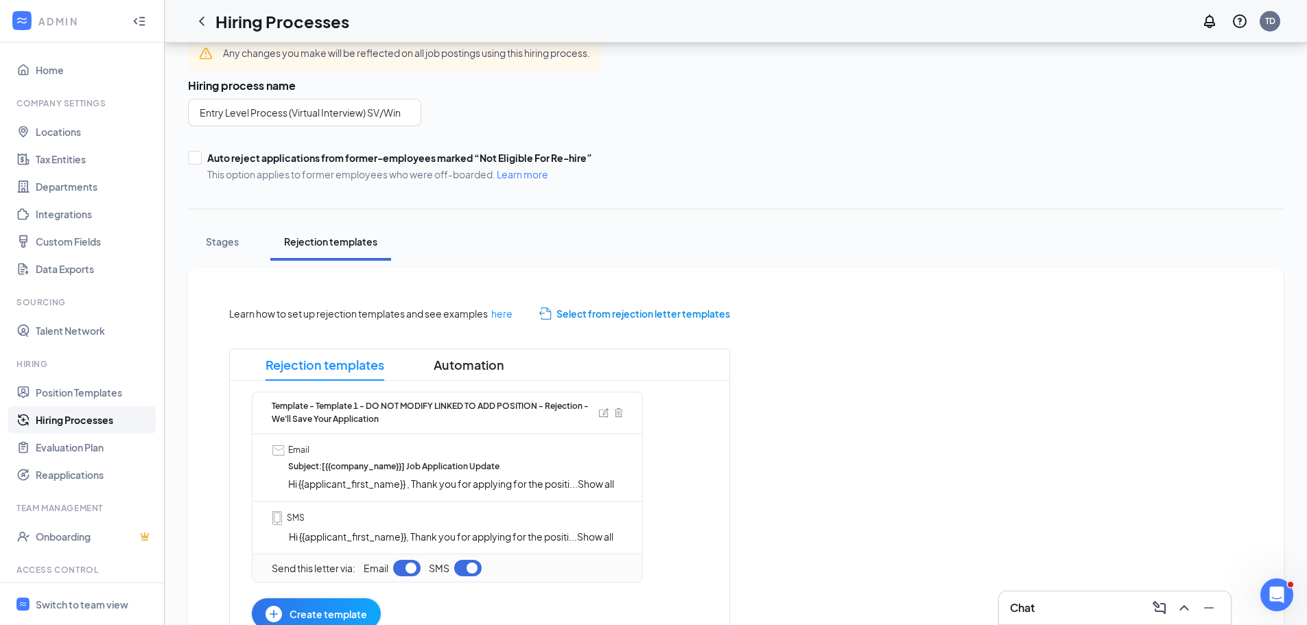
scroll to position [135, 0]
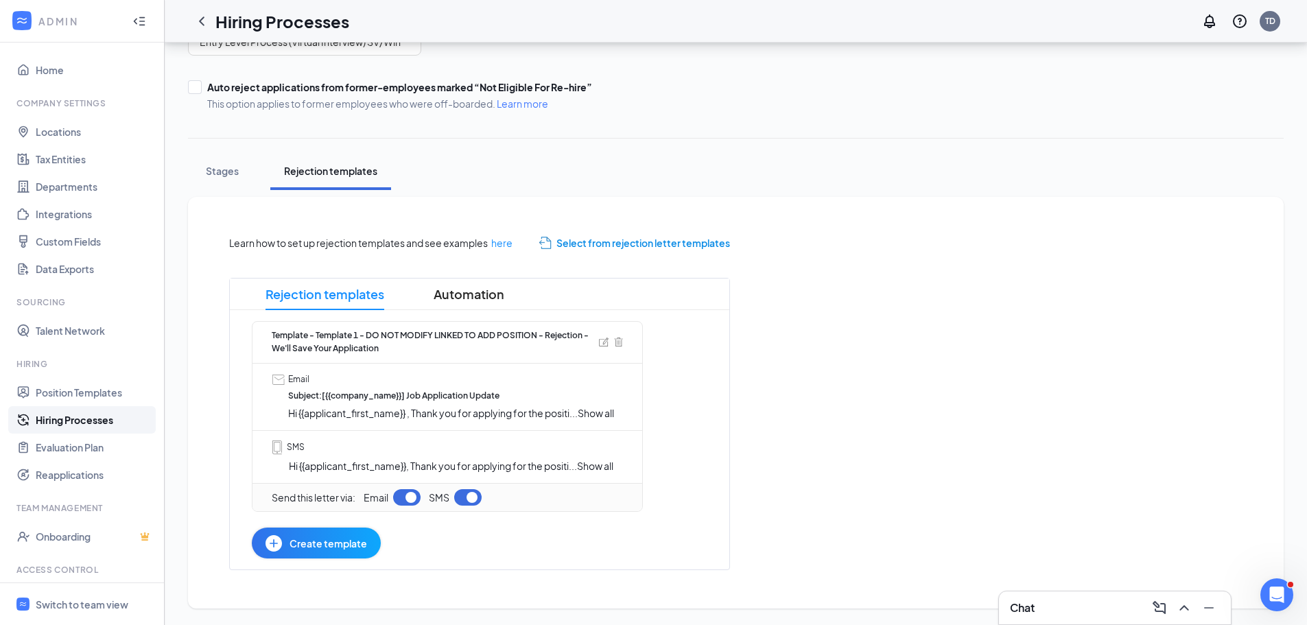
click at [596, 411] on span "Show all" at bounding box center [596, 413] width 36 height 12
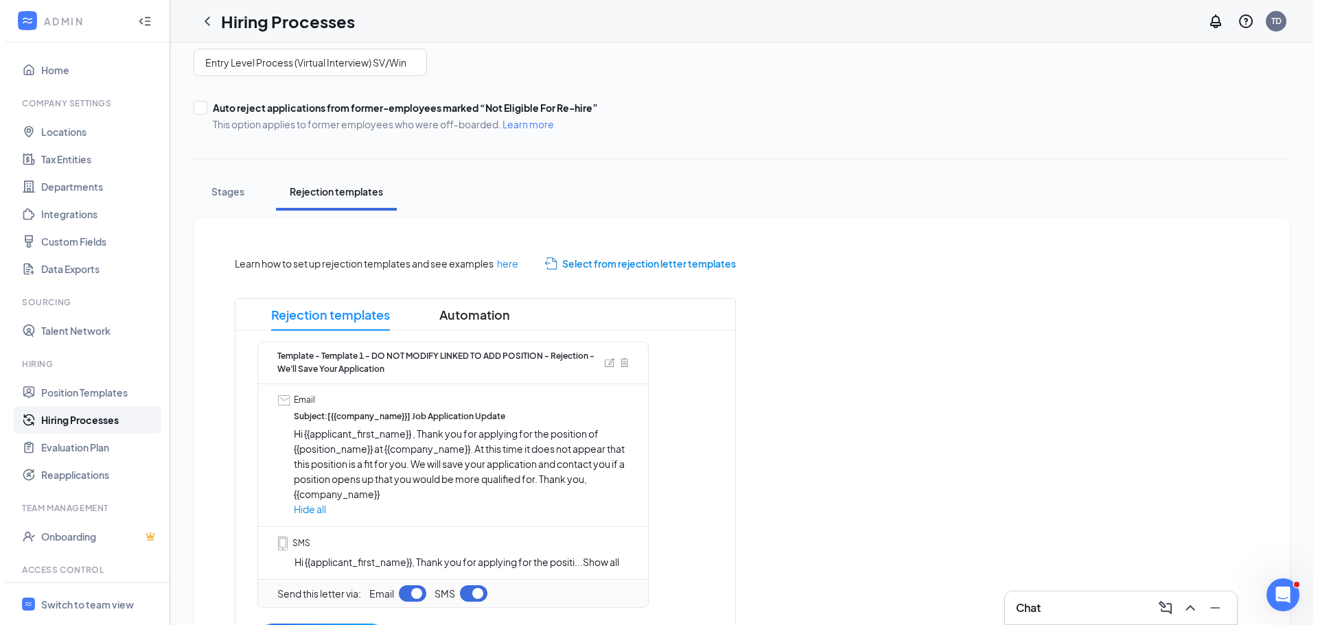
scroll to position [0, 0]
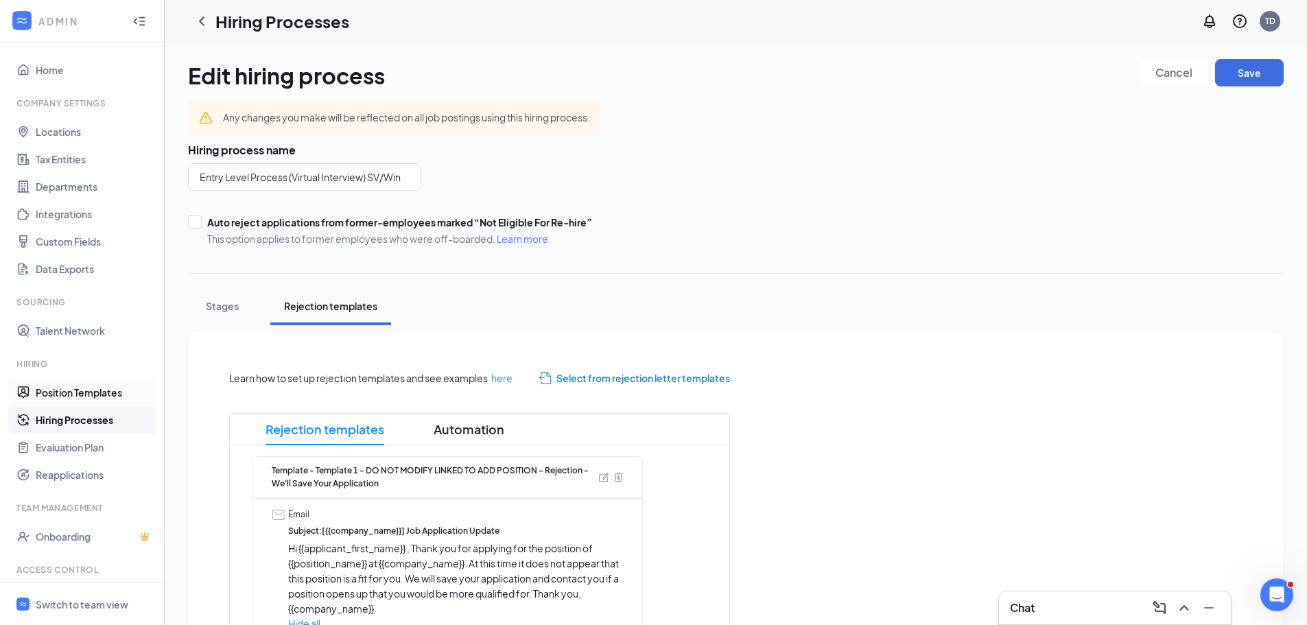
click at [75, 394] on link "Position Templates" at bounding box center [94, 392] width 117 height 27
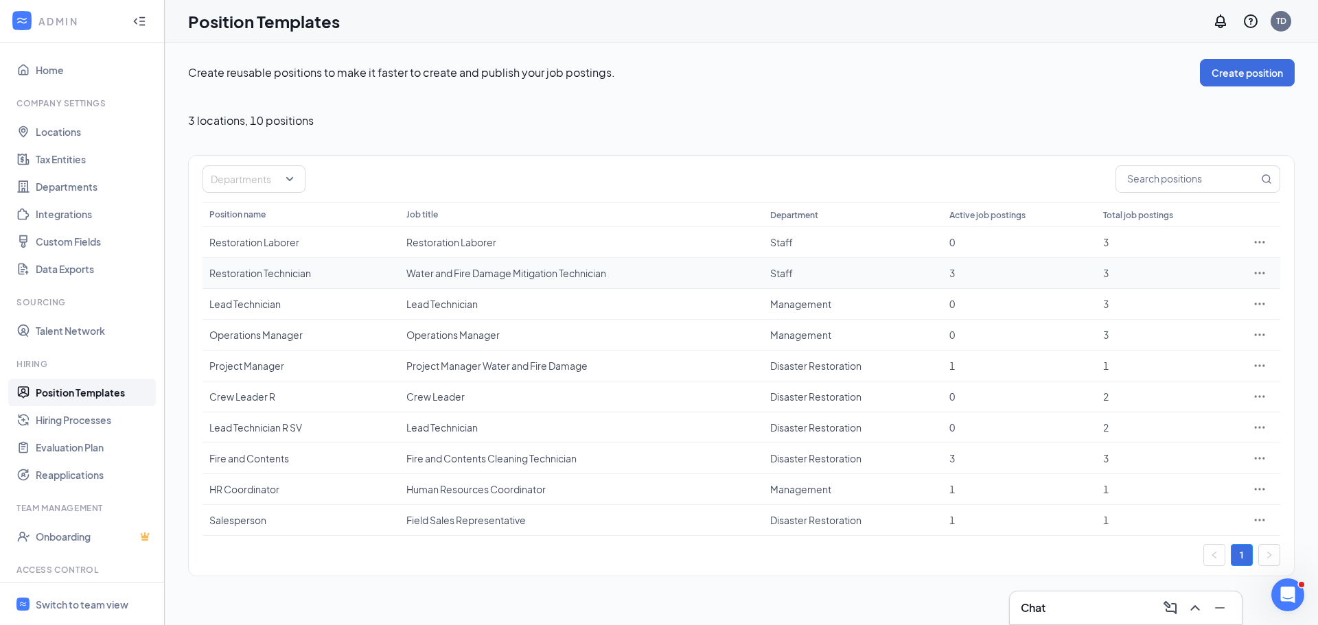
click at [1263, 272] on icon "Ellipses" at bounding box center [1260, 273] width 14 height 14
click at [1162, 301] on span "Edit" at bounding box center [1196, 301] width 118 height 15
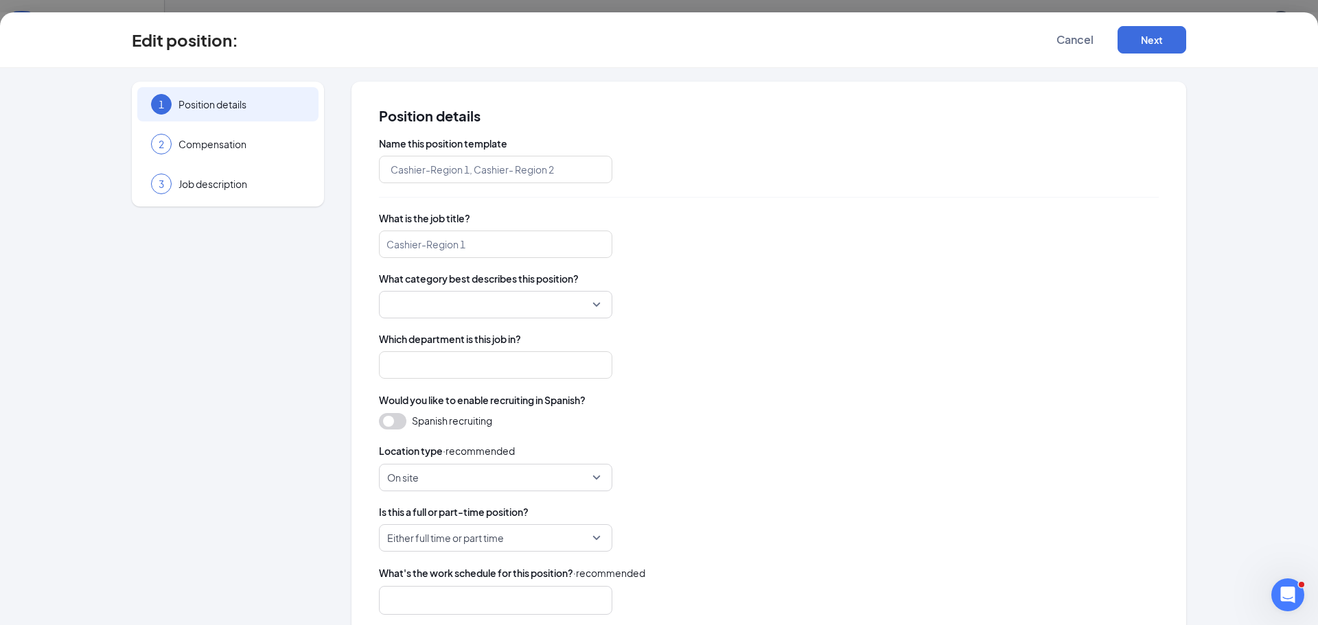
type input "Restoration Technician"
type input "Water and Fire Damage Mitigation Technician"
type input "Staff"
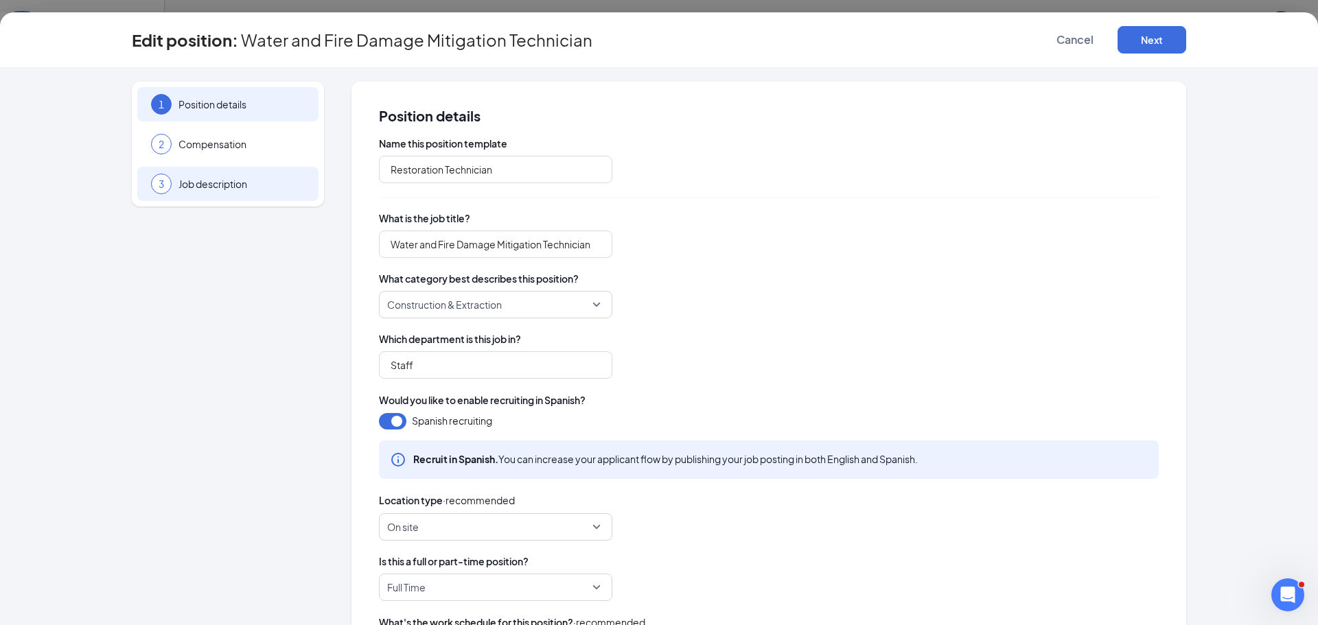
drag, startPoint x: 235, startPoint y: 183, endPoint x: 230, endPoint y: 177, distance: 7.8
click at [233, 180] on span "Job description" at bounding box center [241, 184] width 126 height 14
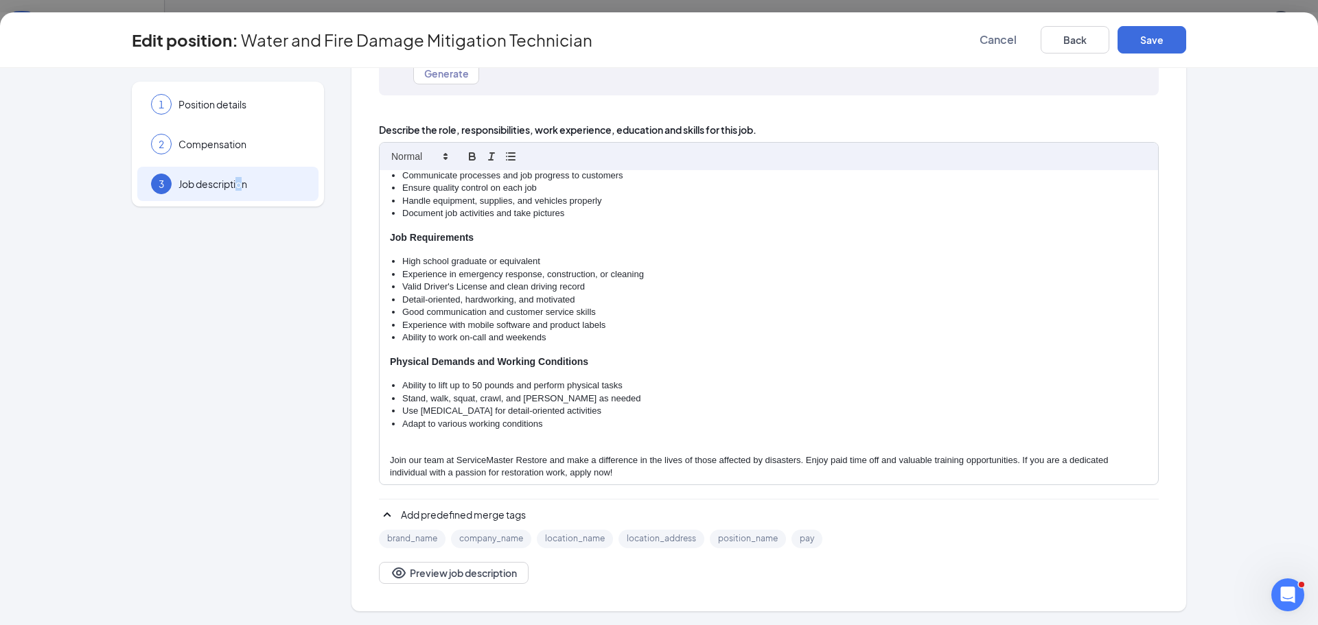
scroll to position [152, 0]
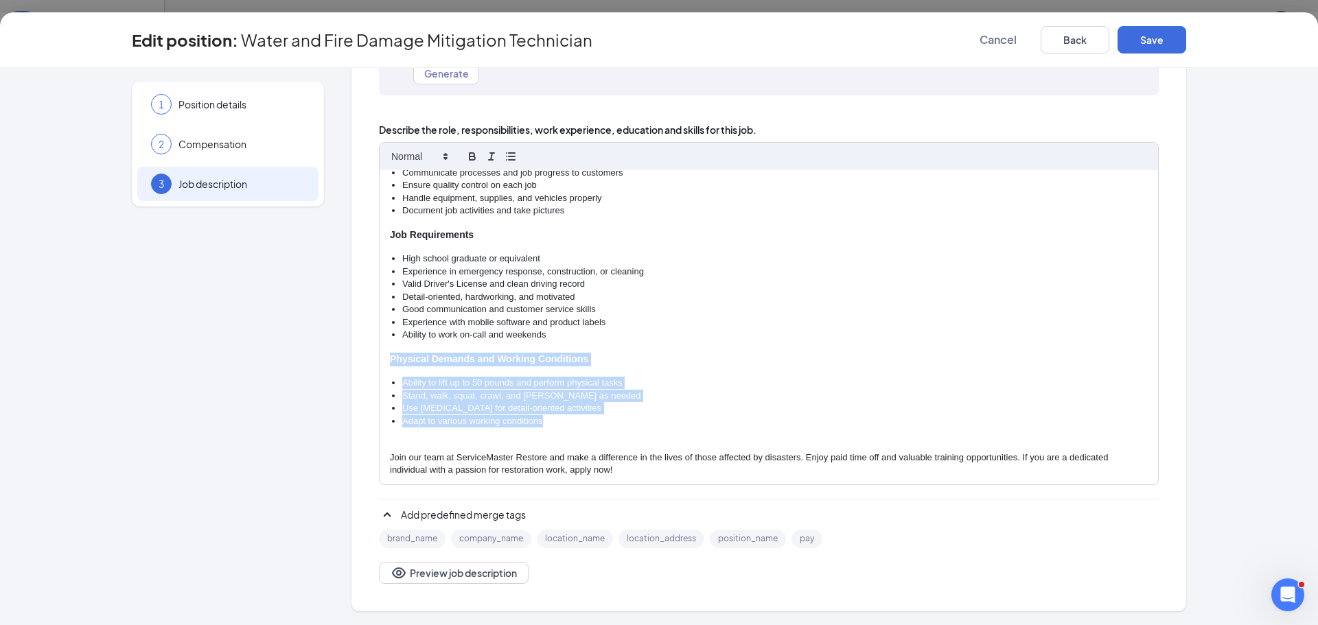
drag, startPoint x: 380, startPoint y: 360, endPoint x: 653, endPoint y: 426, distance: 281.1
click at [653, 426] on div "ServiceMaster Restore - Water and Fire Damage Mitigation Technician Are you pas…" at bounding box center [769, 327] width 778 height 314
copy div "Physical Demands and Working Conditions Ability to lift up to 50 pounds and per…"
click at [1001, 46] on span "Cancel" at bounding box center [997, 40] width 37 height 14
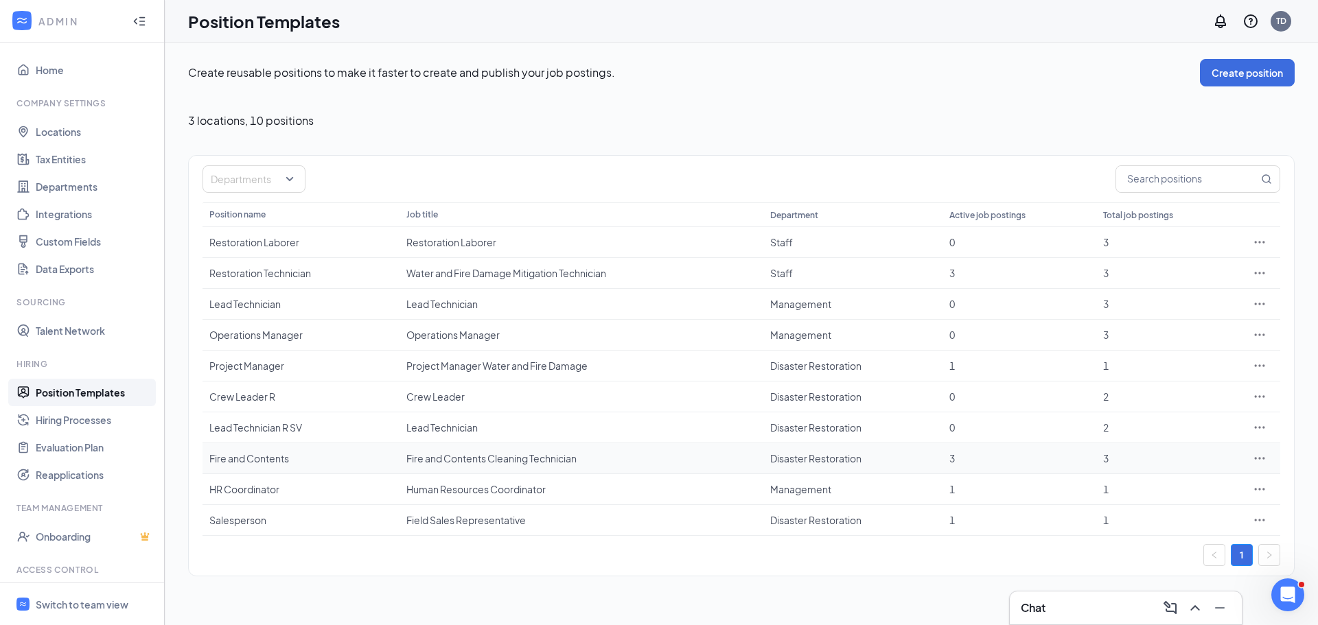
click at [1261, 461] on icon "Ellipses" at bounding box center [1260, 459] width 14 height 14
click at [1211, 483] on span "Edit" at bounding box center [1196, 486] width 118 height 15
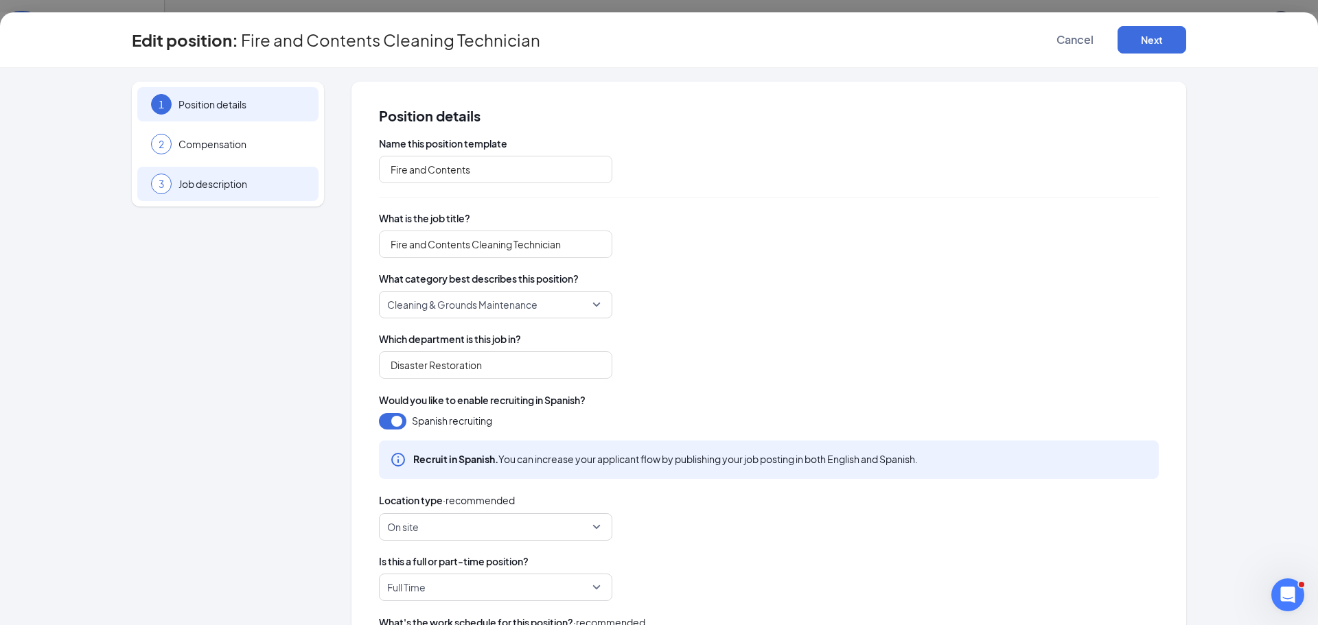
drag, startPoint x: 159, startPoint y: 194, endPoint x: 167, endPoint y: 191, distance: 9.3
click at [159, 194] on div "3 Job description" at bounding box center [227, 184] width 181 height 34
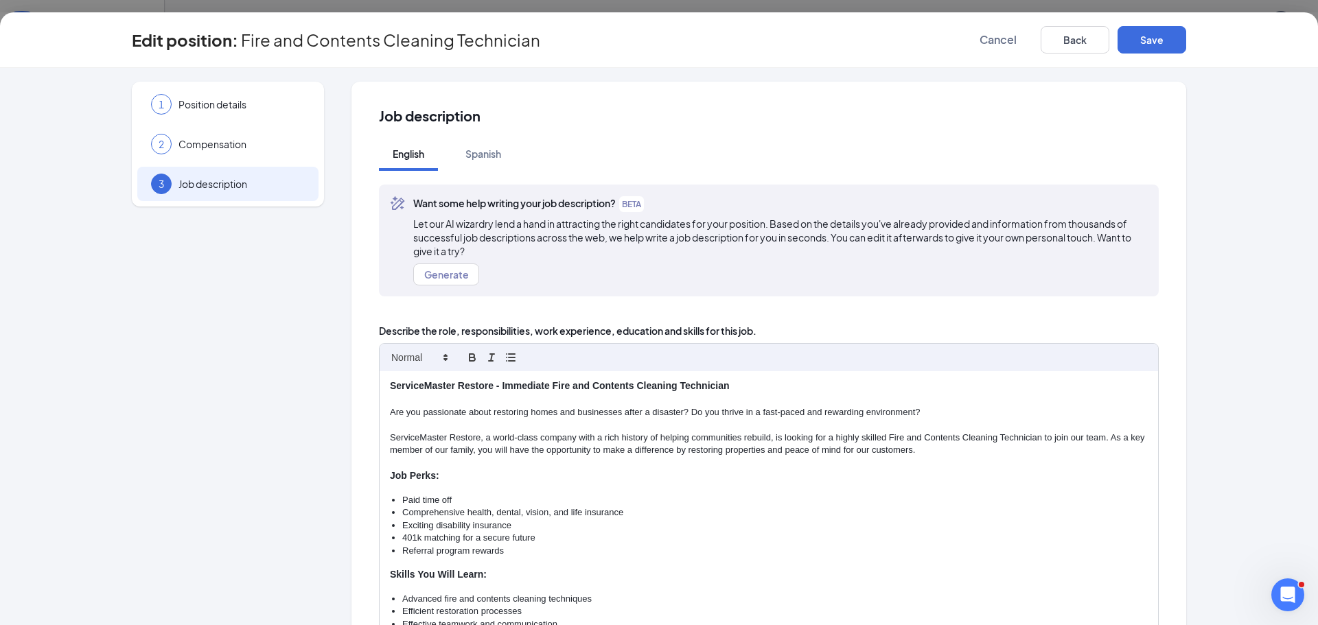
click at [216, 189] on span "Job description" at bounding box center [241, 184] width 126 height 14
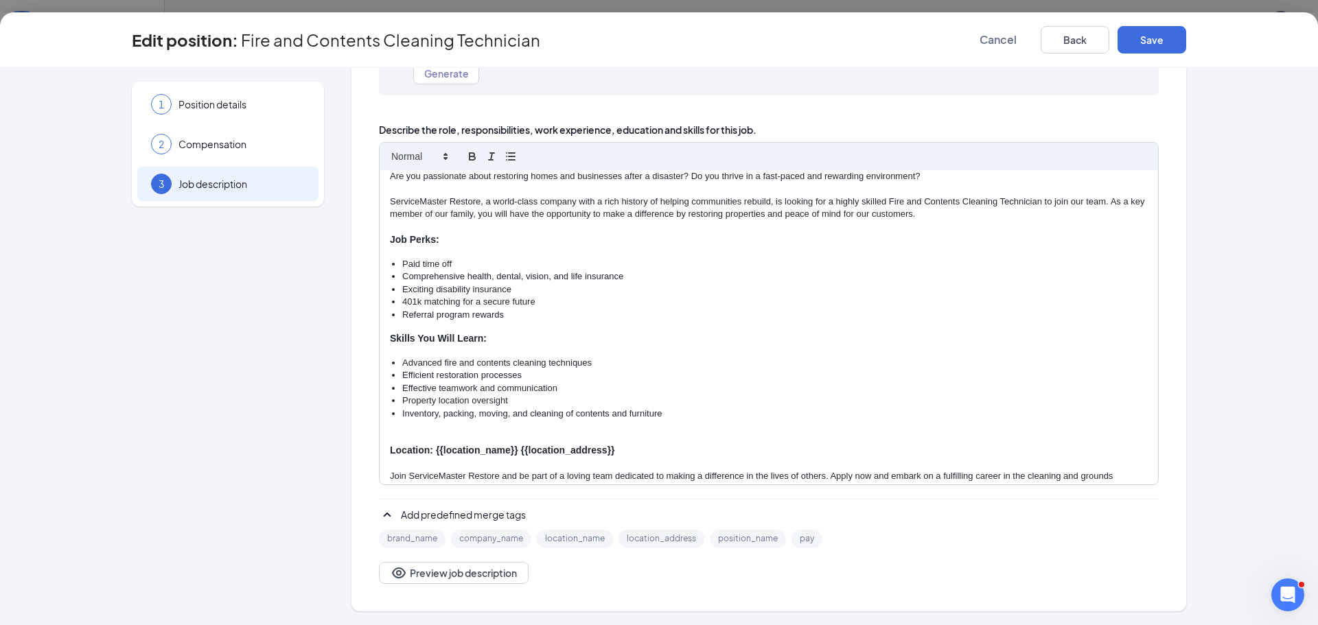
scroll to position [54, 0]
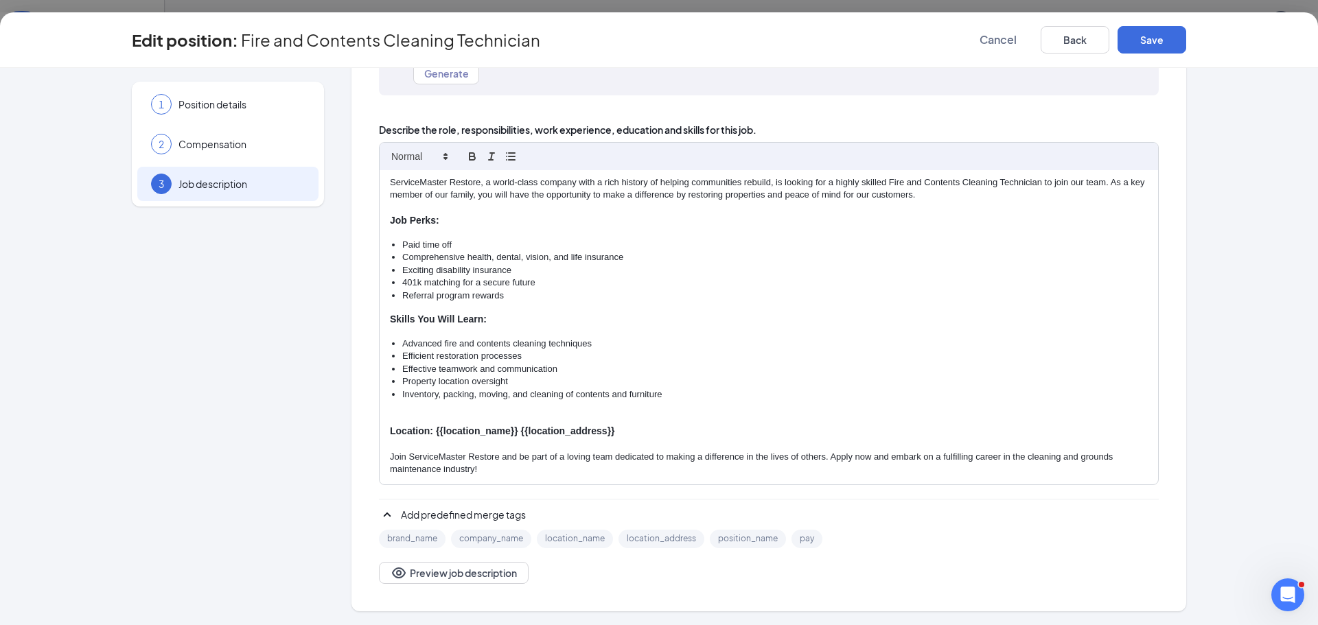
click at [683, 393] on li "Inventory, packing, moving, and cleaning of contents and furniture" at bounding box center [774, 394] width 745 height 12
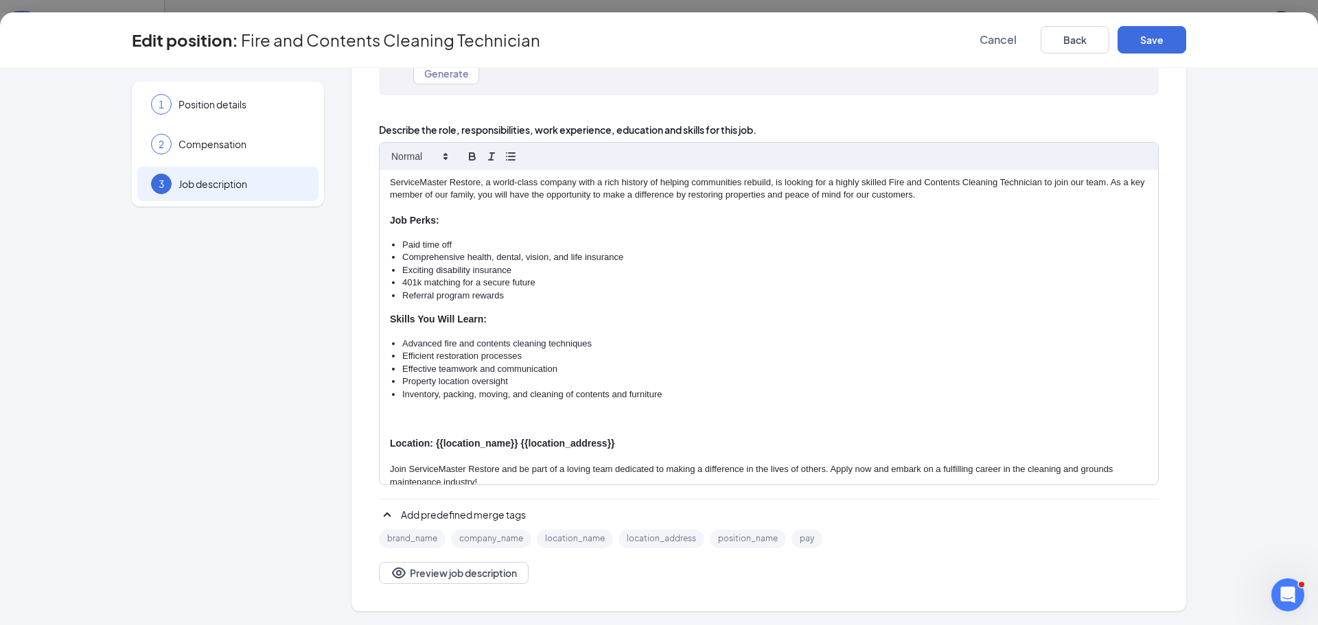
scroll to position [78, 0]
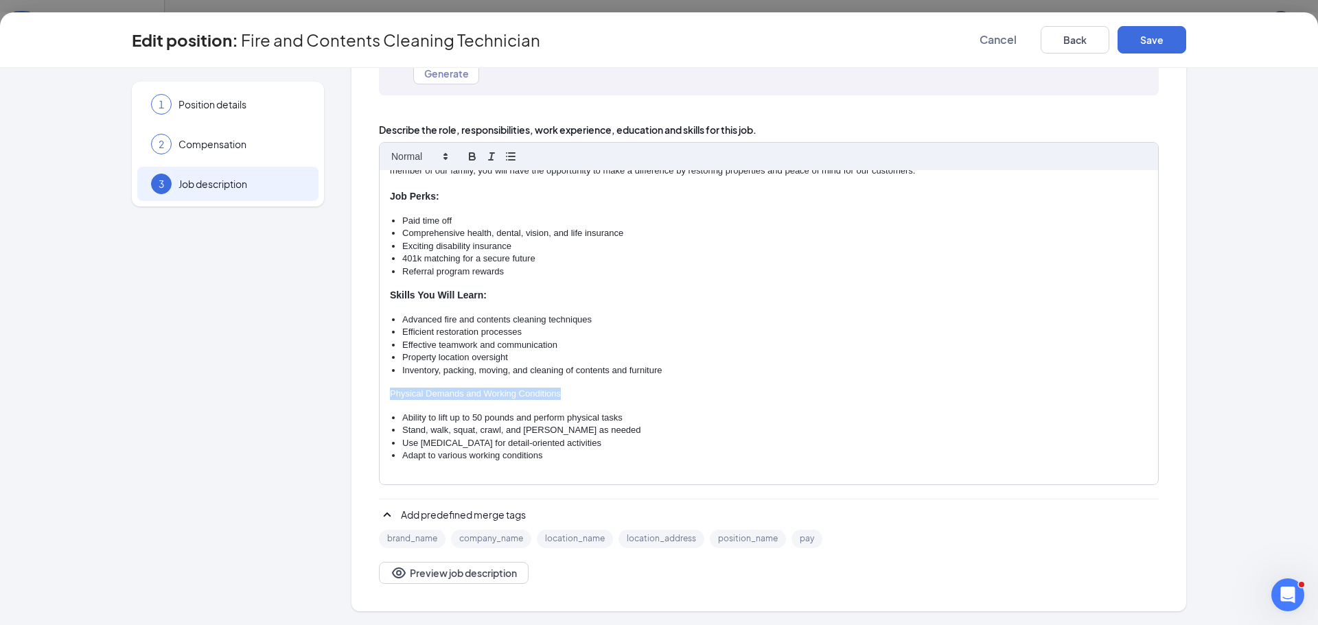
drag, startPoint x: 564, startPoint y: 395, endPoint x: 356, endPoint y: 388, distance: 208.1
click at [356, 388] on div "Job description English Spanish Want some help writing your job description? BE…" at bounding box center [768, 246] width 835 height 731
click at [469, 160] on icon "button" at bounding box center [471, 157] width 5 height 3
click at [742, 347] on li "Effective teamwork and communication" at bounding box center [774, 345] width 745 height 12
click at [585, 393] on p "Physical Demands and Working Conditions" at bounding box center [769, 395] width 758 height 14
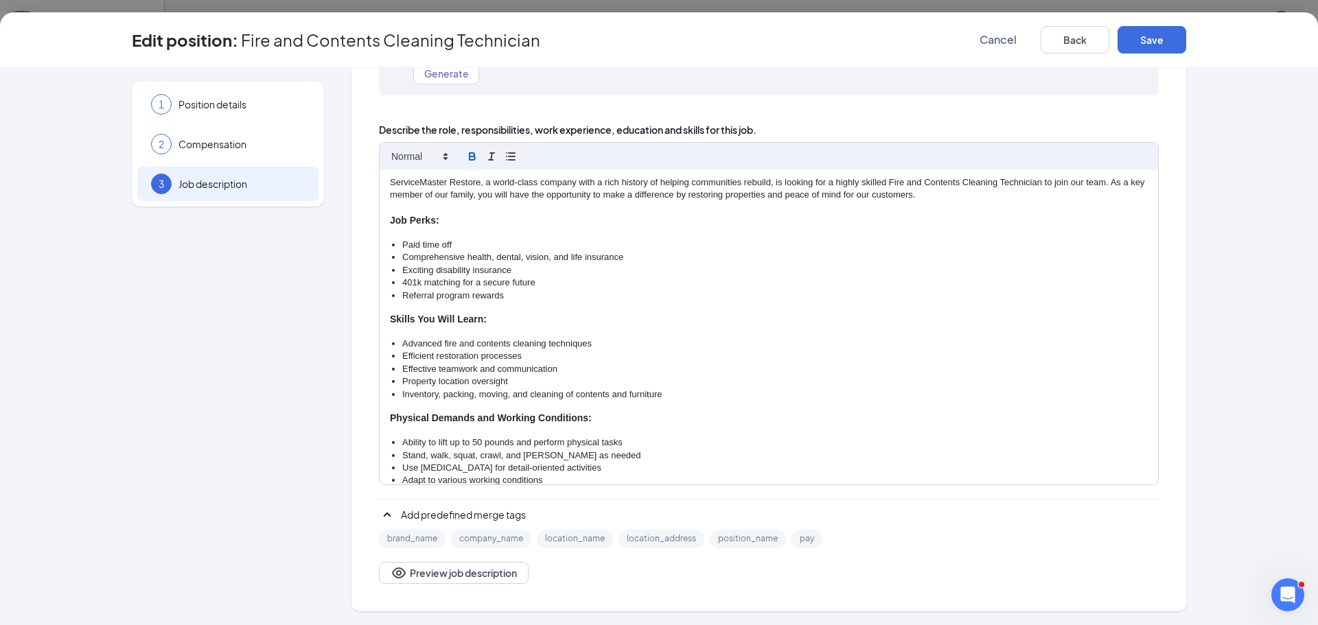
scroll to position [0, 0]
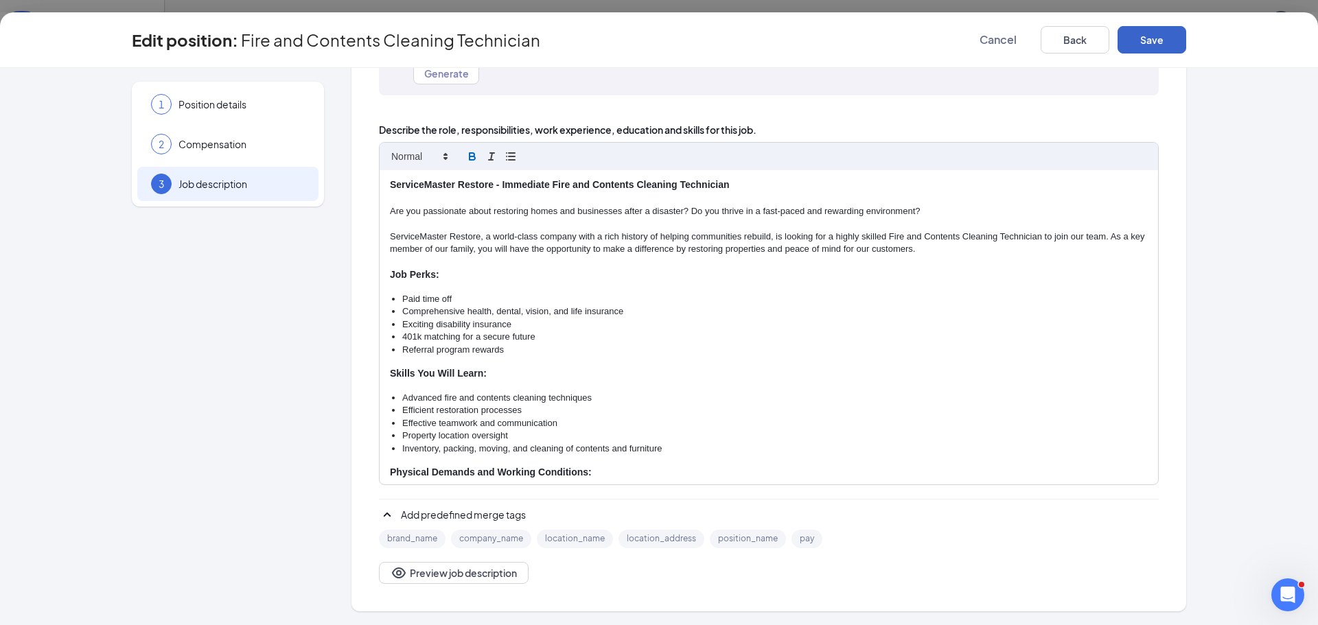
click at [1153, 38] on button "Save" at bounding box center [1151, 39] width 69 height 27
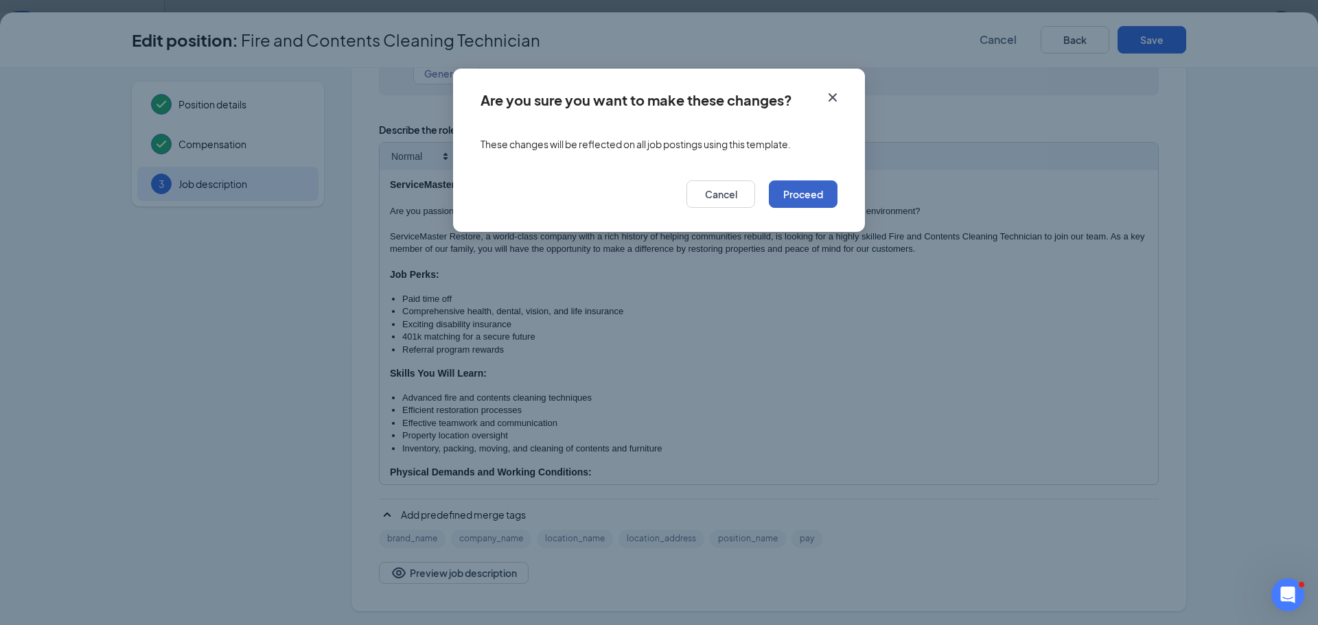
click at [803, 202] on button "Proceed" at bounding box center [803, 193] width 69 height 27
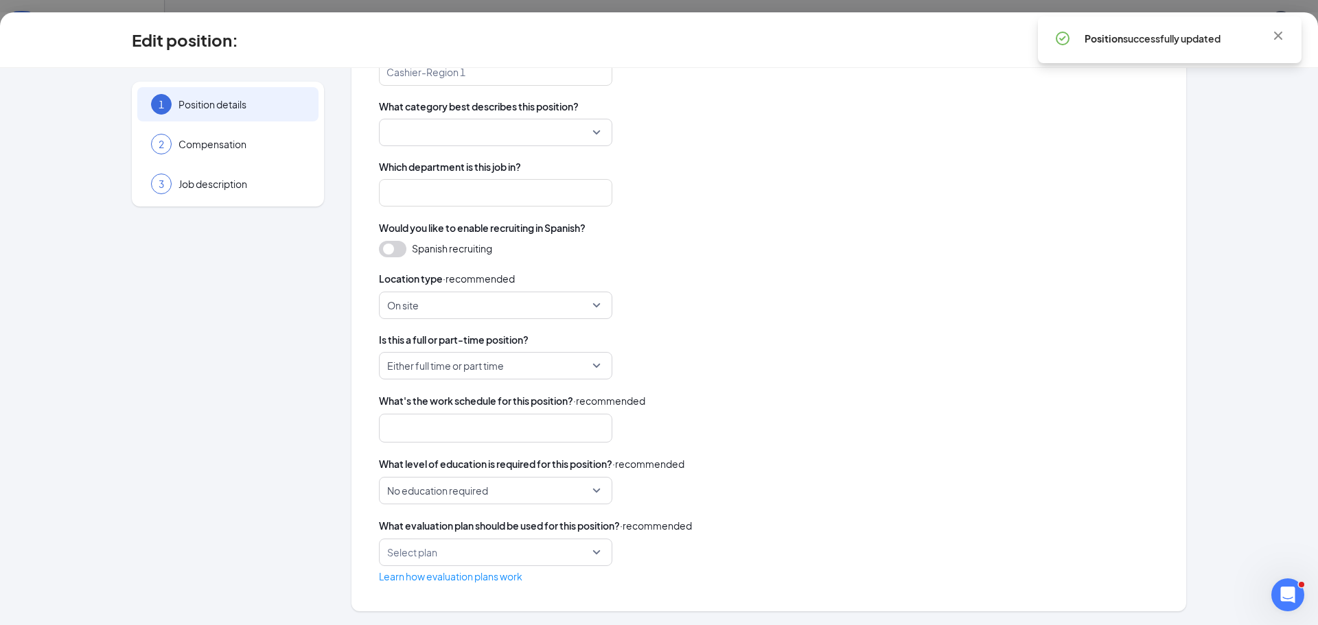
scroll to position [172, 0]
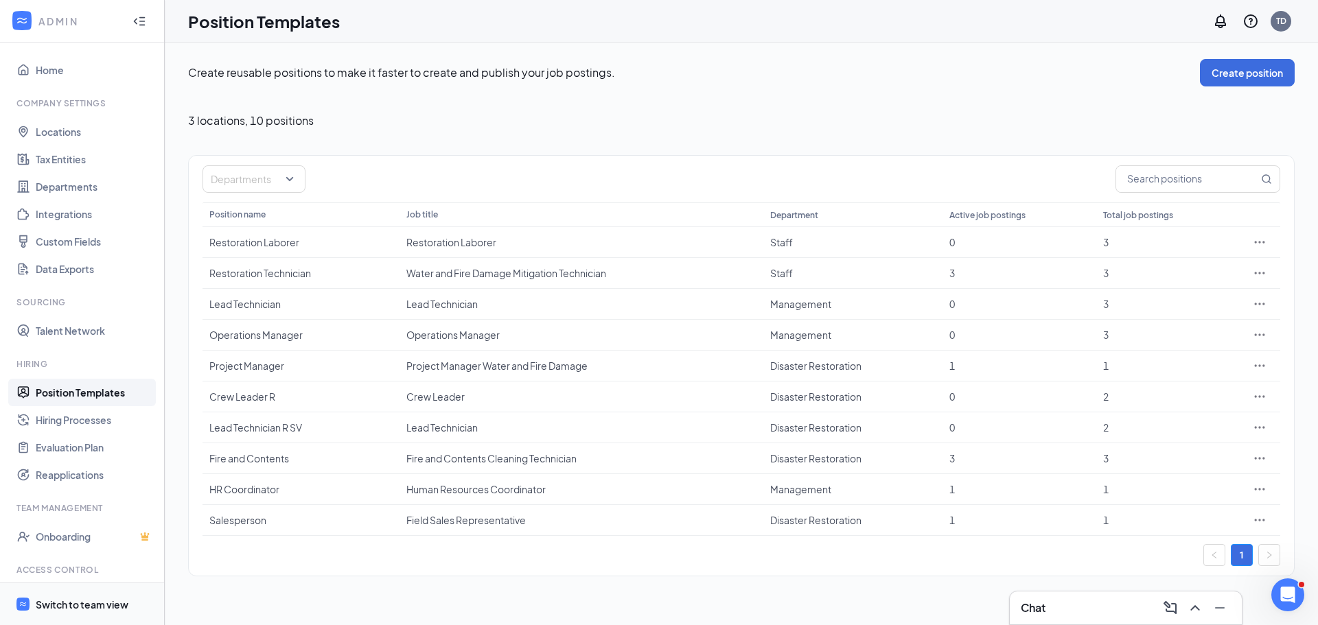
click at [98, 607] on div "Switch to team view" at bounding box center [82, 605] width 93 height 14
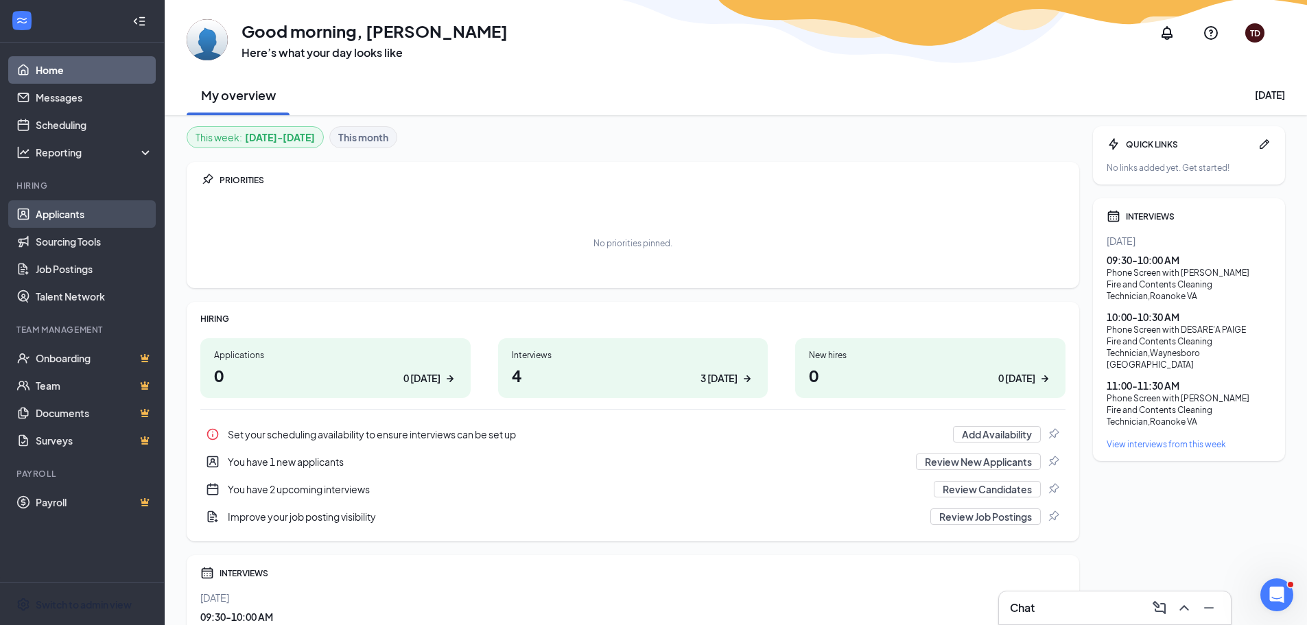
click at [54, 211] on link "Applicants" at bounding box center [94, 213] width 117 height 27
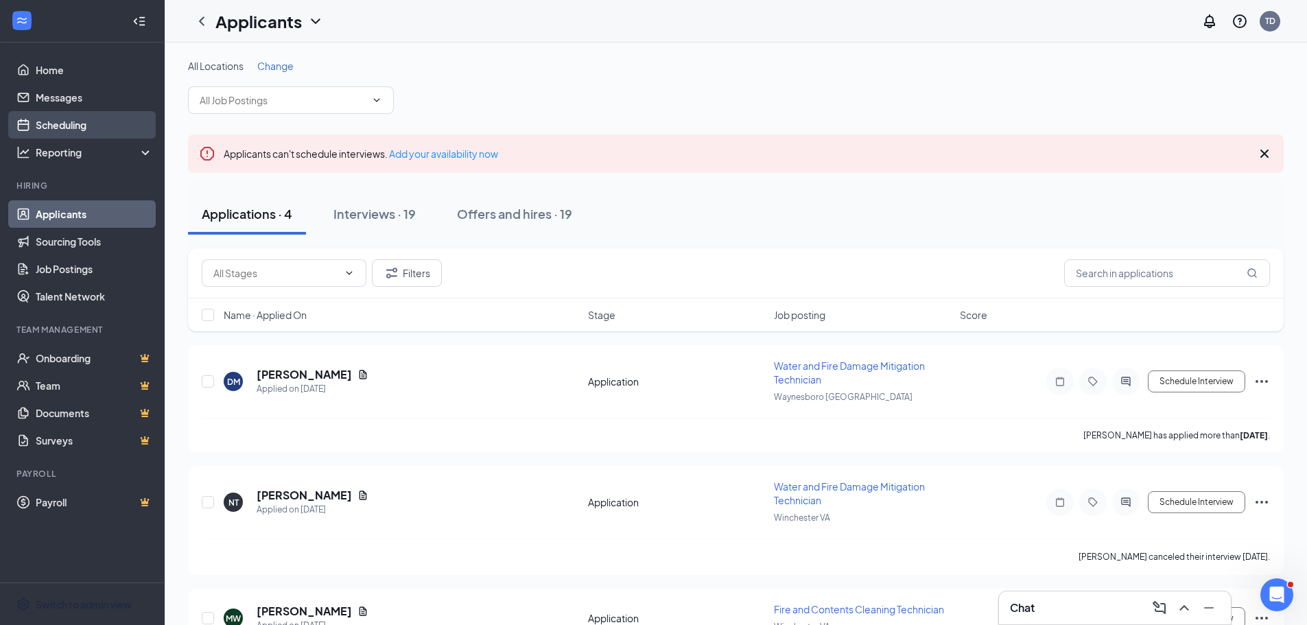
click at [86, 118] on link "Scheduling" at bounding box center [94, 124] width 117 height 27
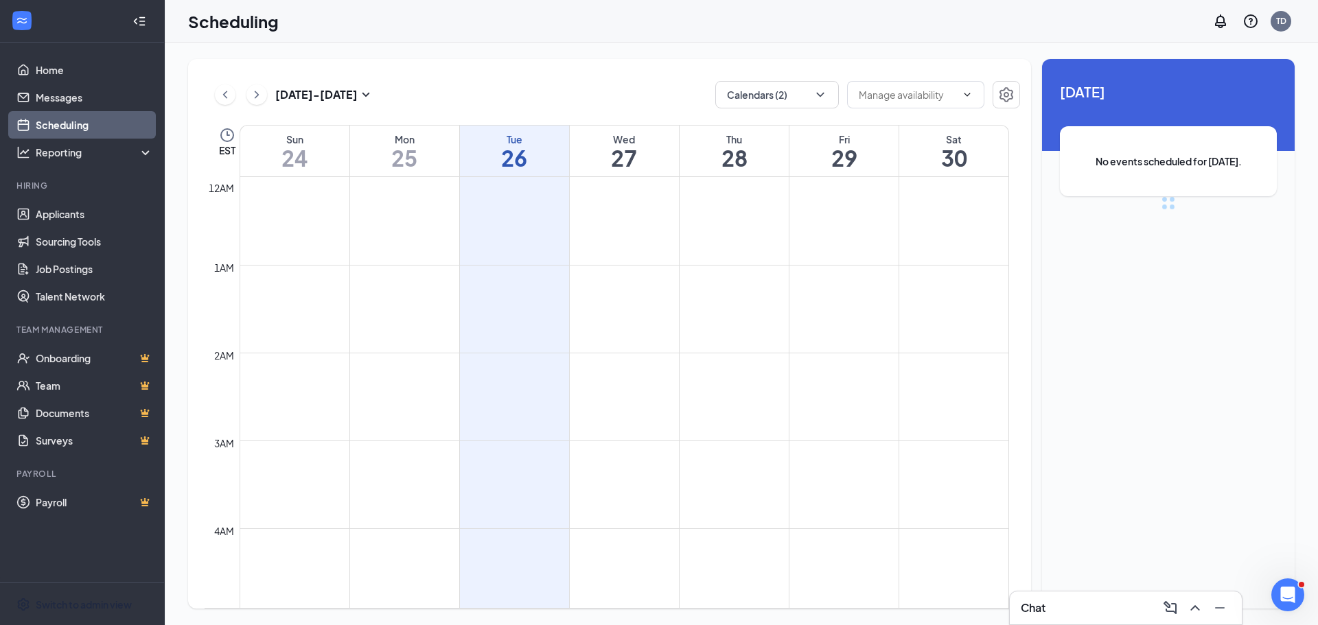
scroll to position [675, 0]
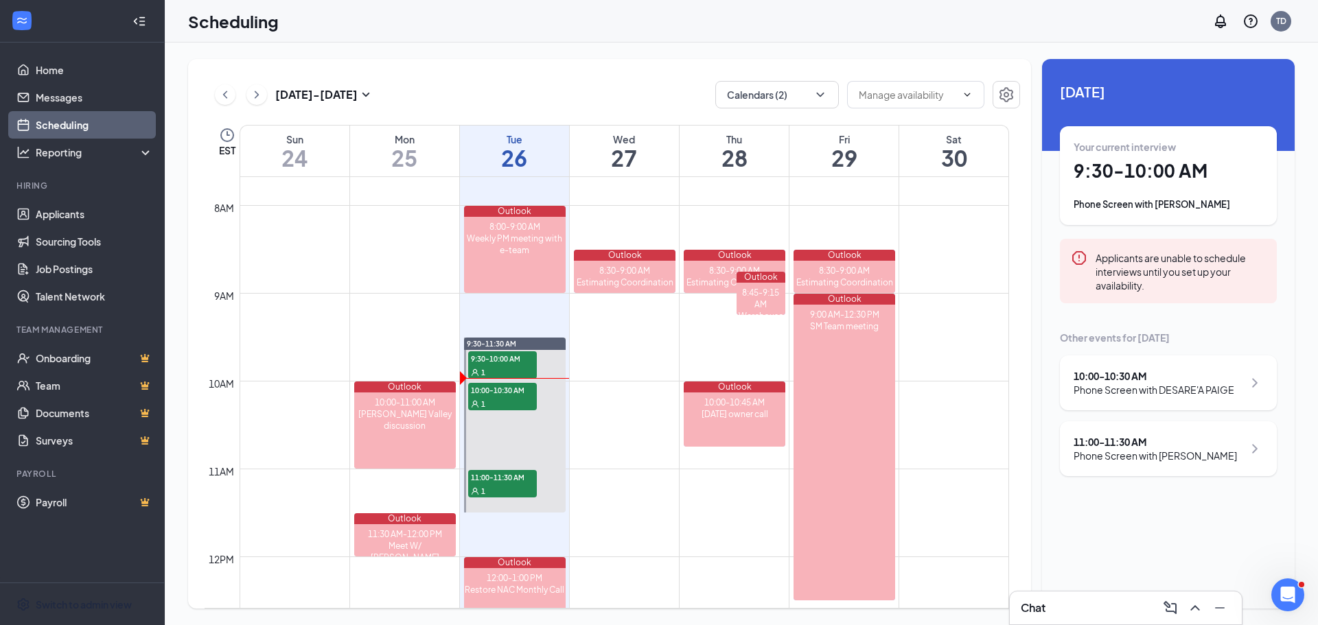
click at [1139, 382] on div "10:00 - 10:30 AM" at bounding box center [1153, 376] width 161 height 14
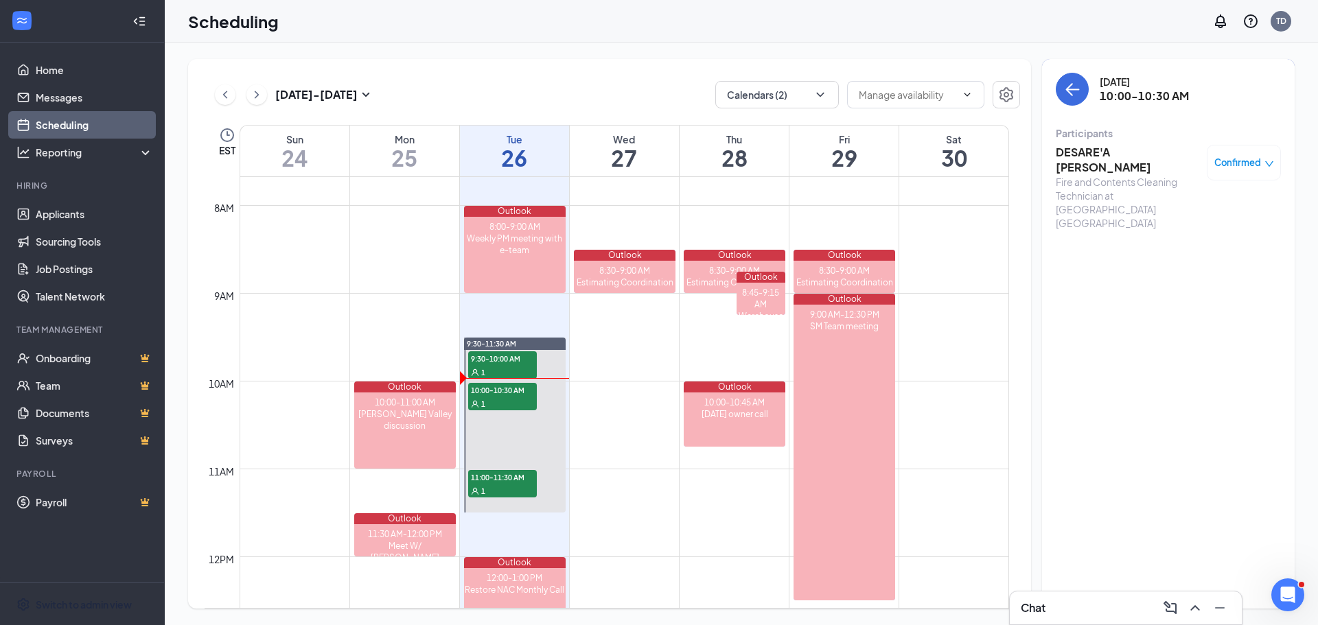
click at [1088, 154] on h3 "DESARE'A [PERSON_NAME]" at bounding box center [1128, 160] width 144 height 30
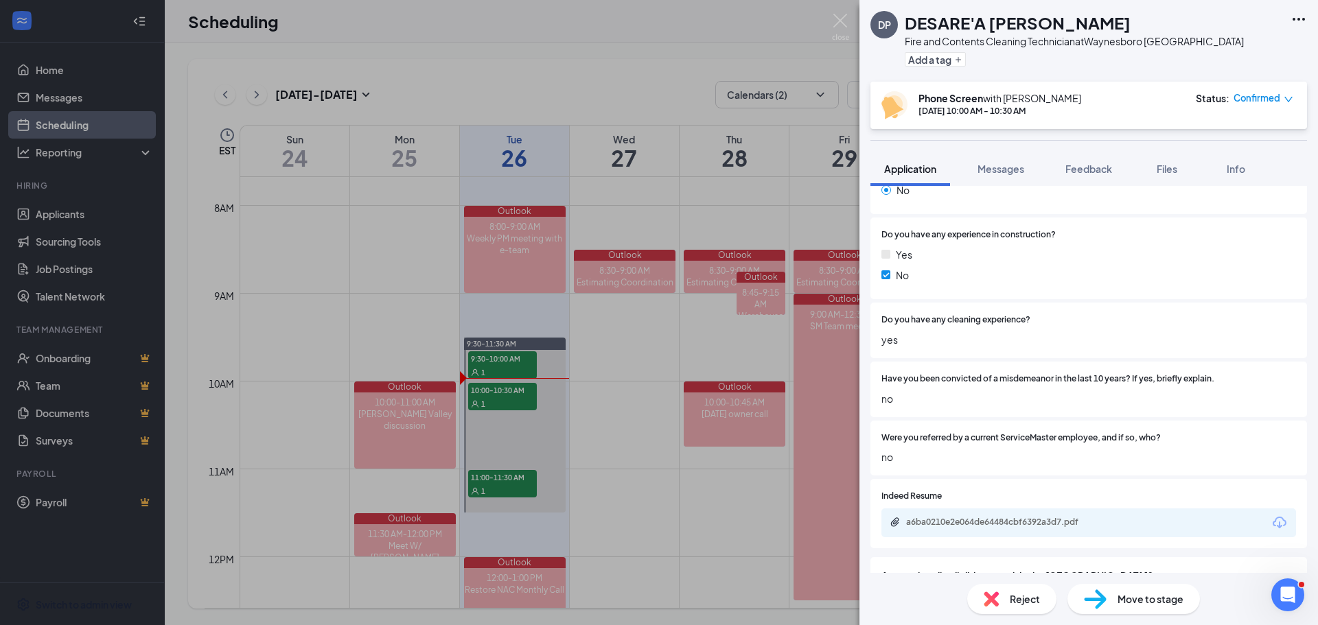
scroll to position [275, 0]
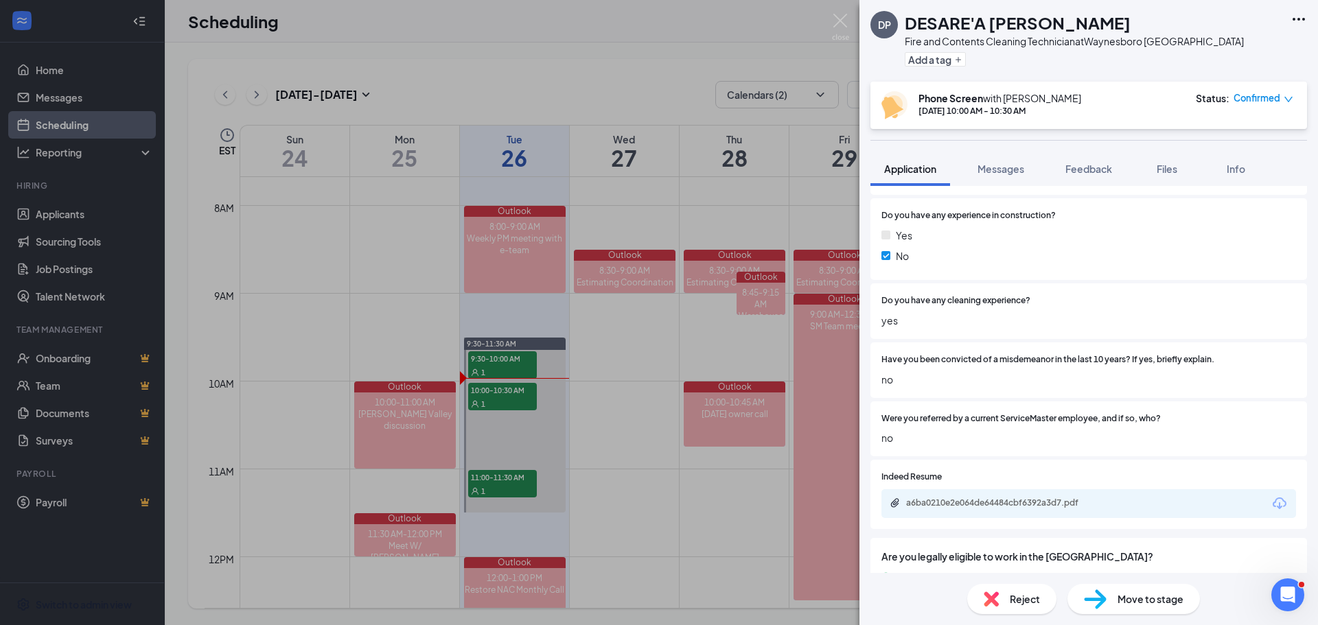
click at [1271, 503] on icon "Download" at bounding box center [1279, 504] width 16 height 16
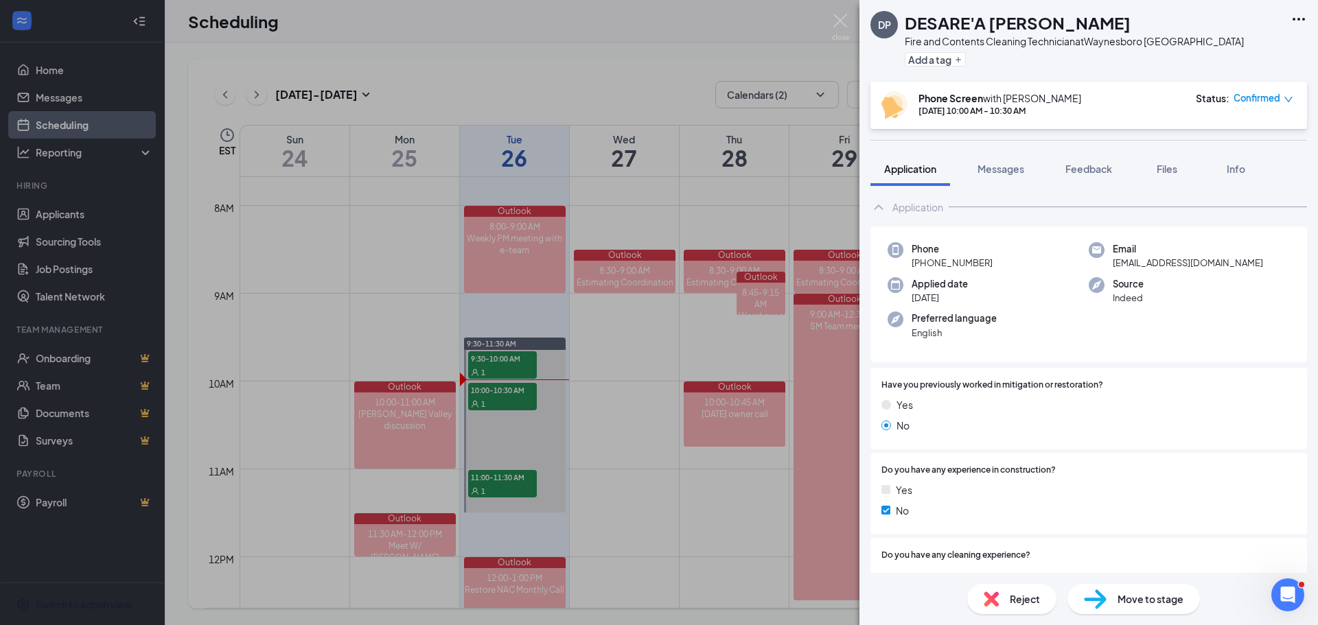
scroll to position [0, 0]
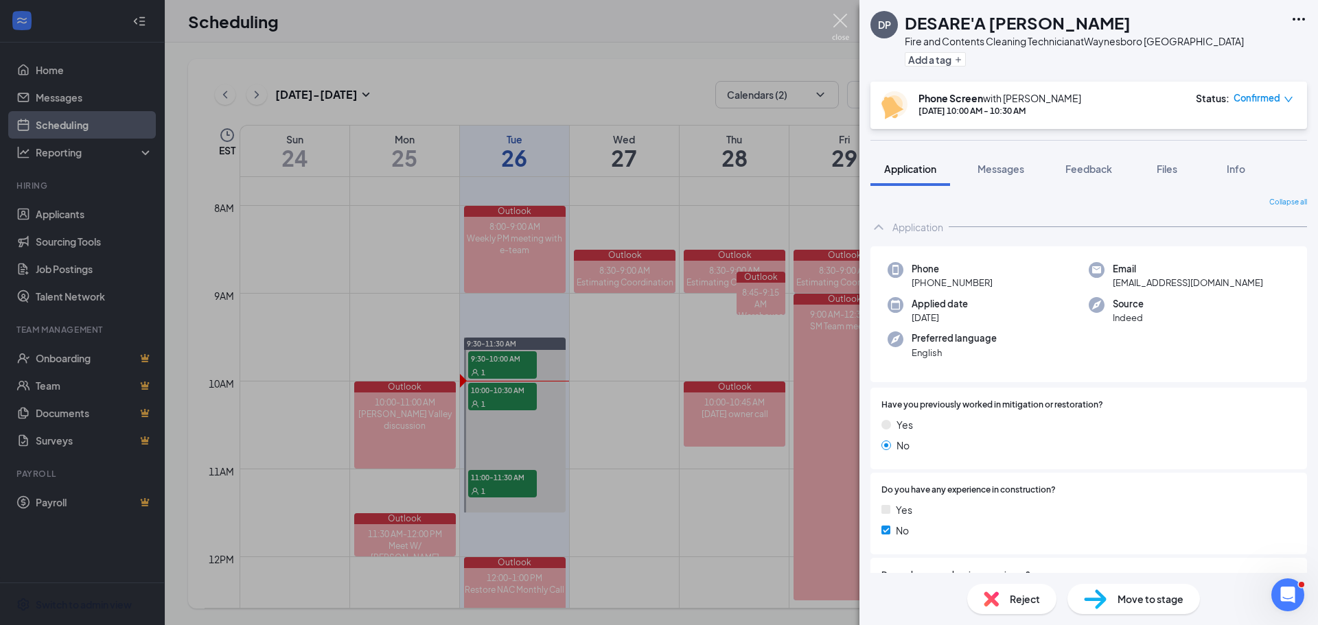
click at [834, 21] on img at bounding box center [840, 27] width 17 height 27
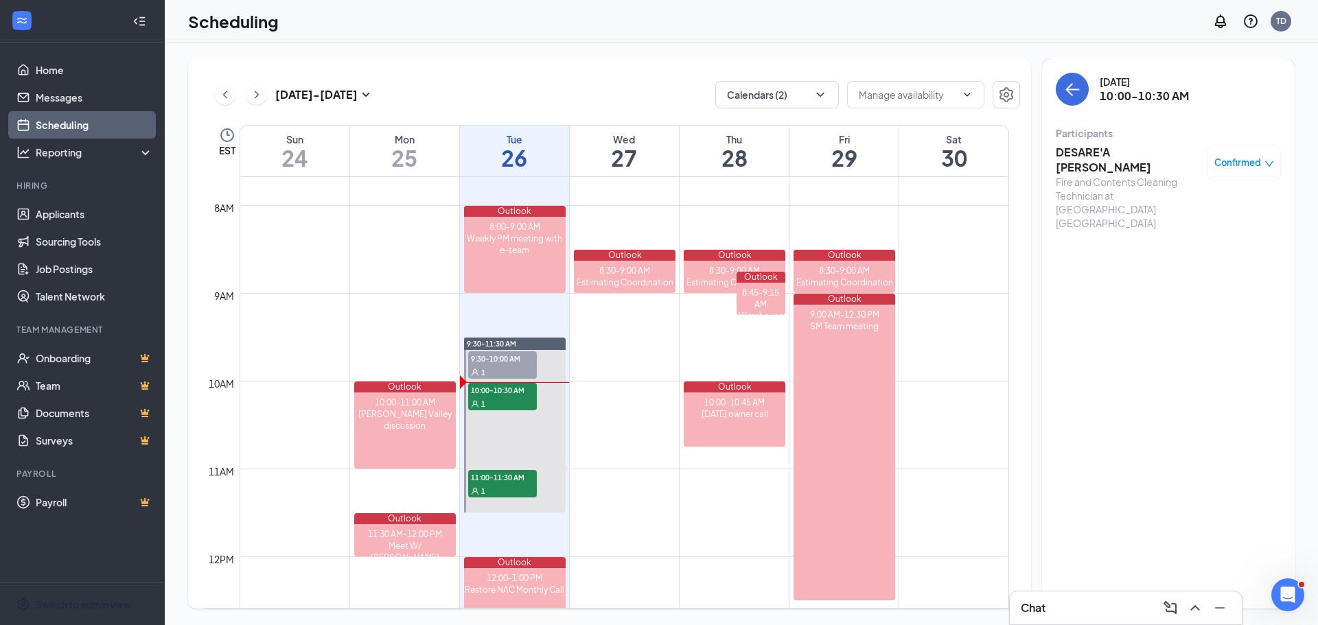
click at [1103, 148] on h3 "DESARE'A [PERSON_NAME]" at bounding box center [1128, 160] width 144 height 30
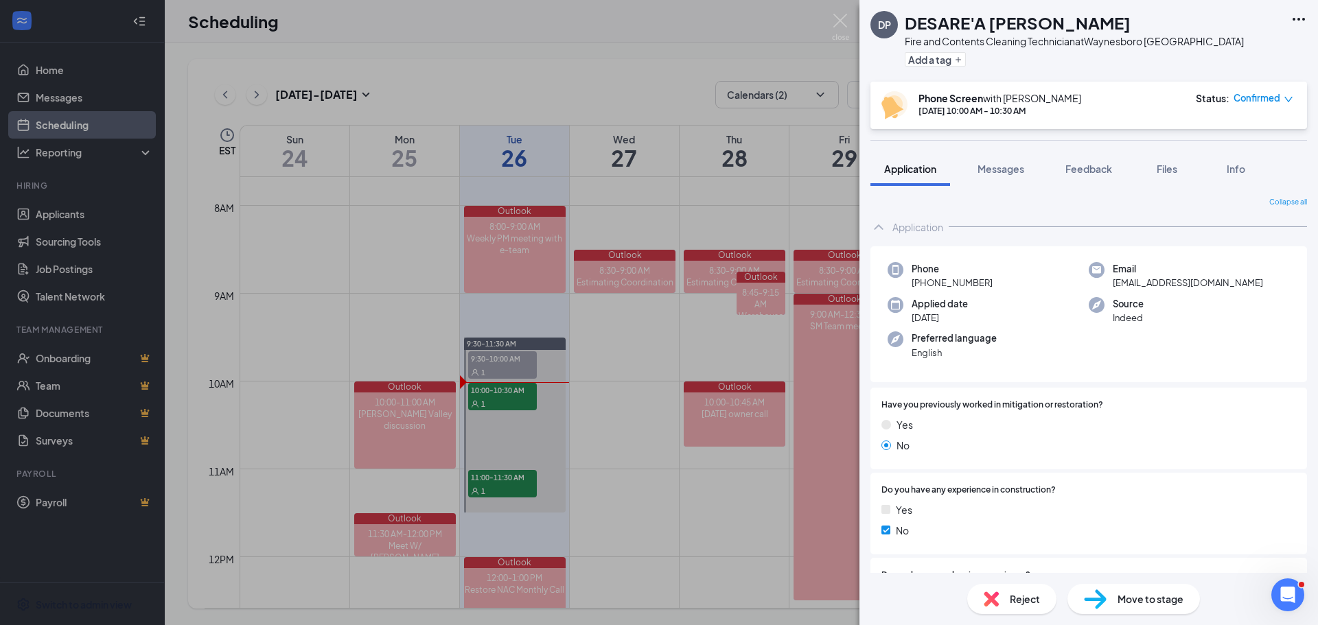
click at [1136, 605] on span "Move to stage" at bounding box center [1150, 599] width 66 height 15
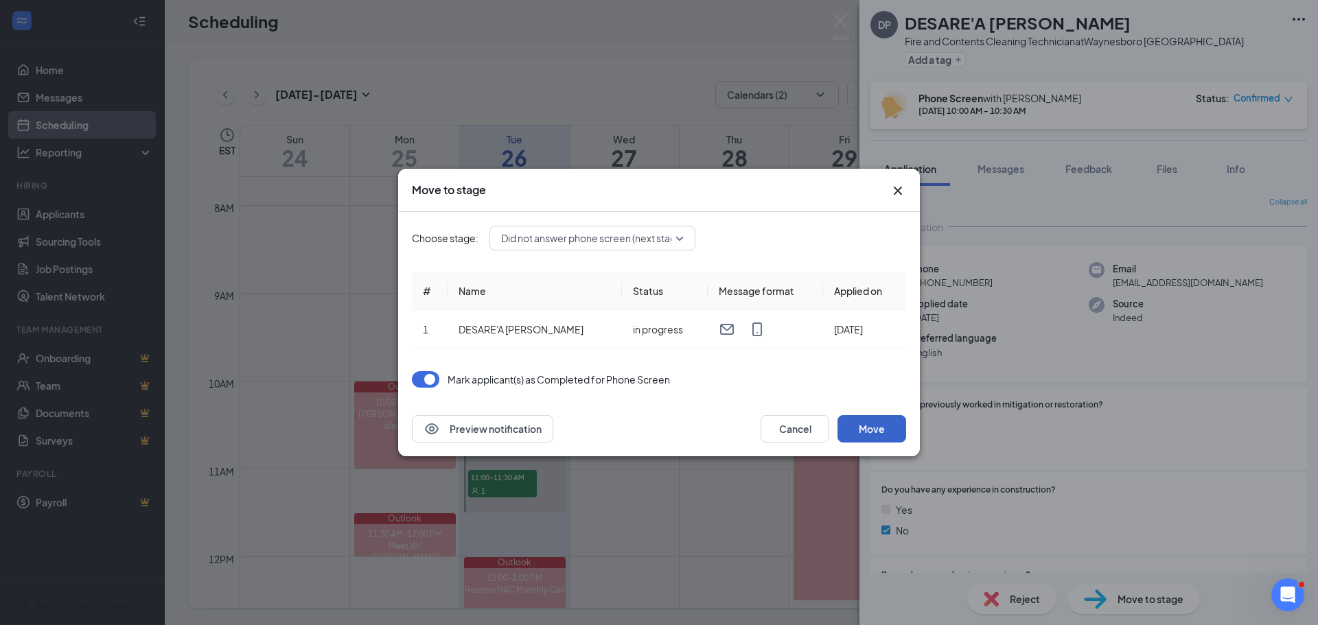
click at [875, 423] on button "Move" at bounding box center [871, 428] width 69 height 27
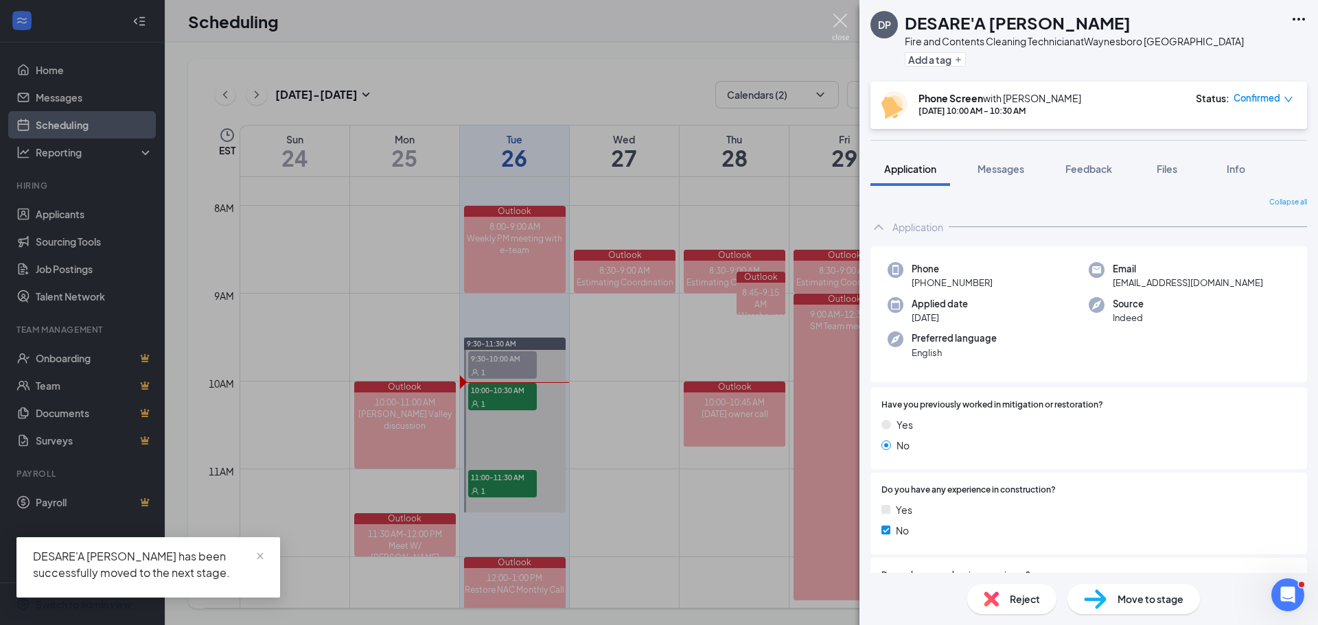
click at [840, 19] on img at bounding box center [840, 27] width 17 height 27
